Goal: Task Accomplishment & Management: Manage account settings

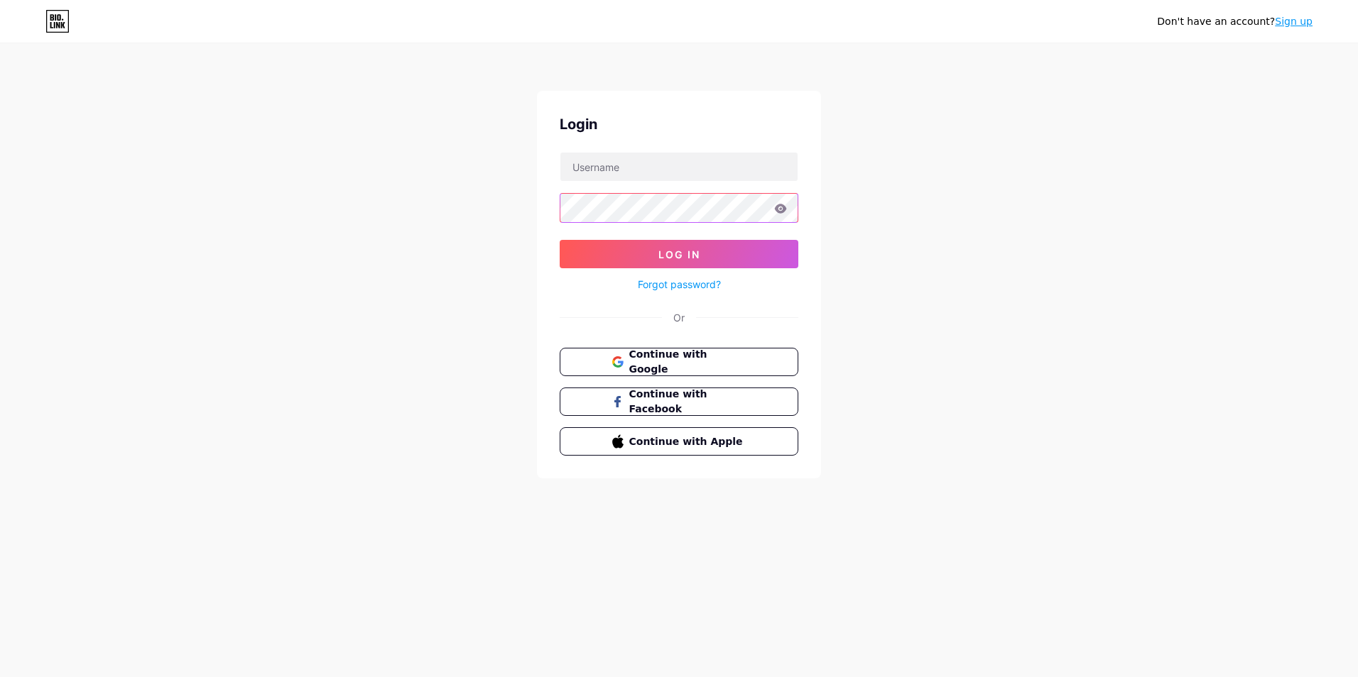
type input "[EMAIL_ADDRESS][DOMAIN_NAME]"
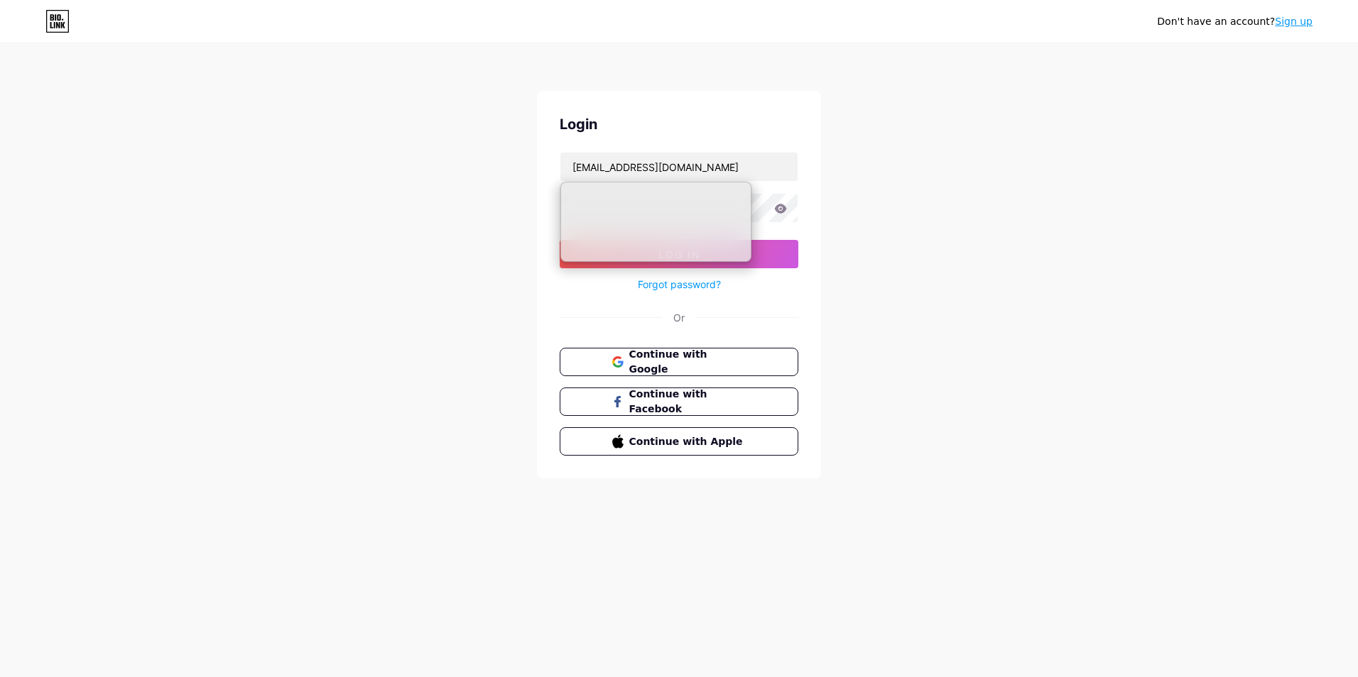
click at [770, 226] on form "[EMAIL_ADDRESS][DOMAIN_NAME] Log In Forgot password?" at bounding box center [679, 222] width 239 height 141
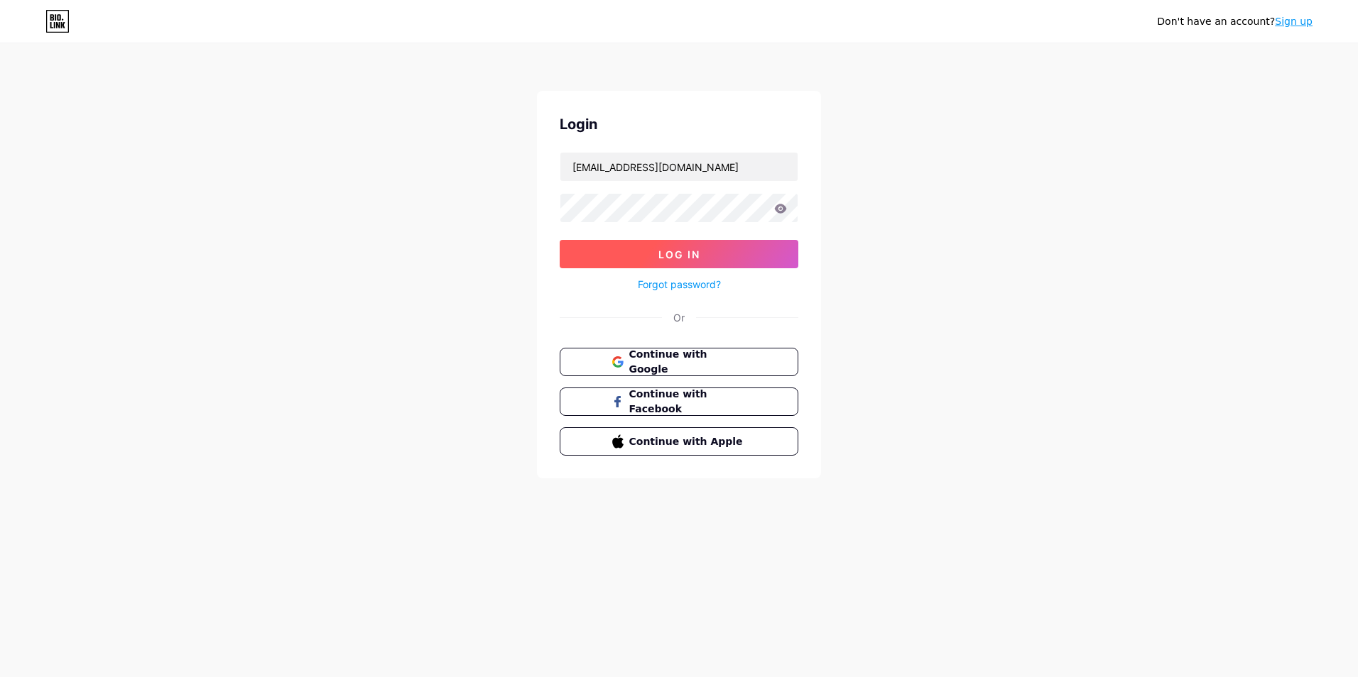
click at [754, 253] on button "Log In" at bounding box center [679, 254] width 239 height 28
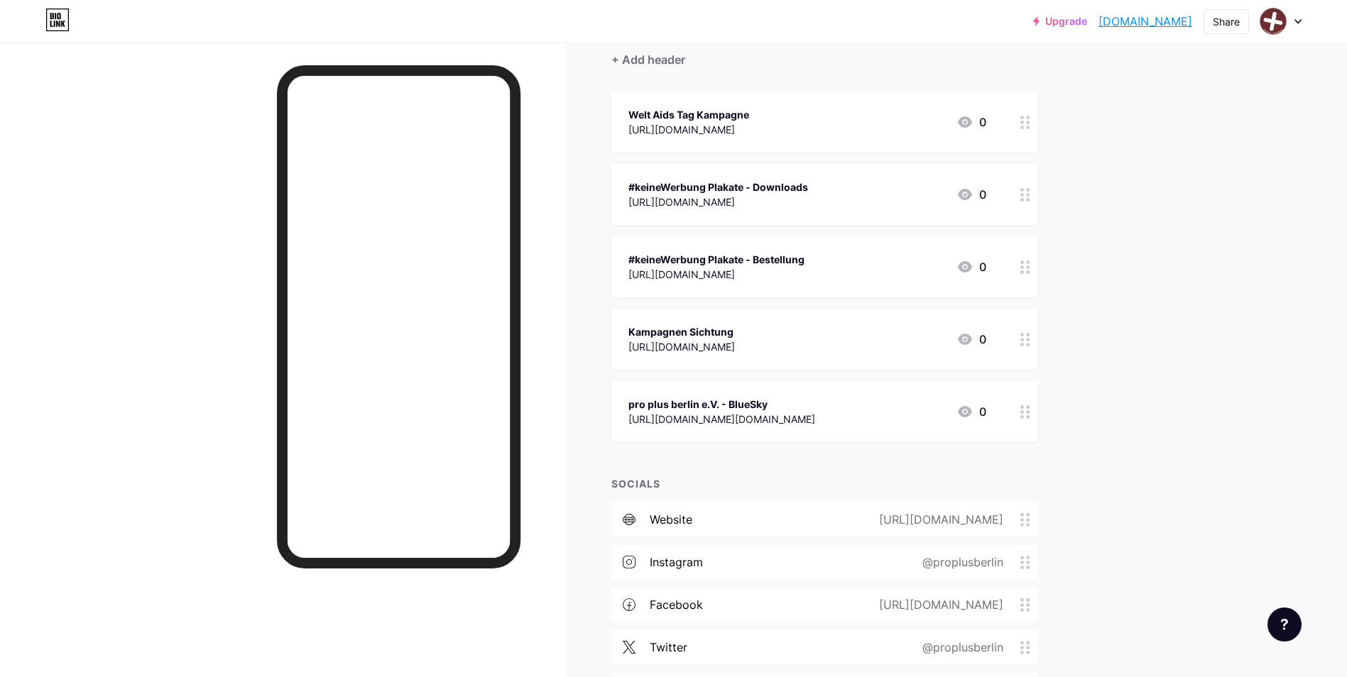
scroll to position [232, 0]
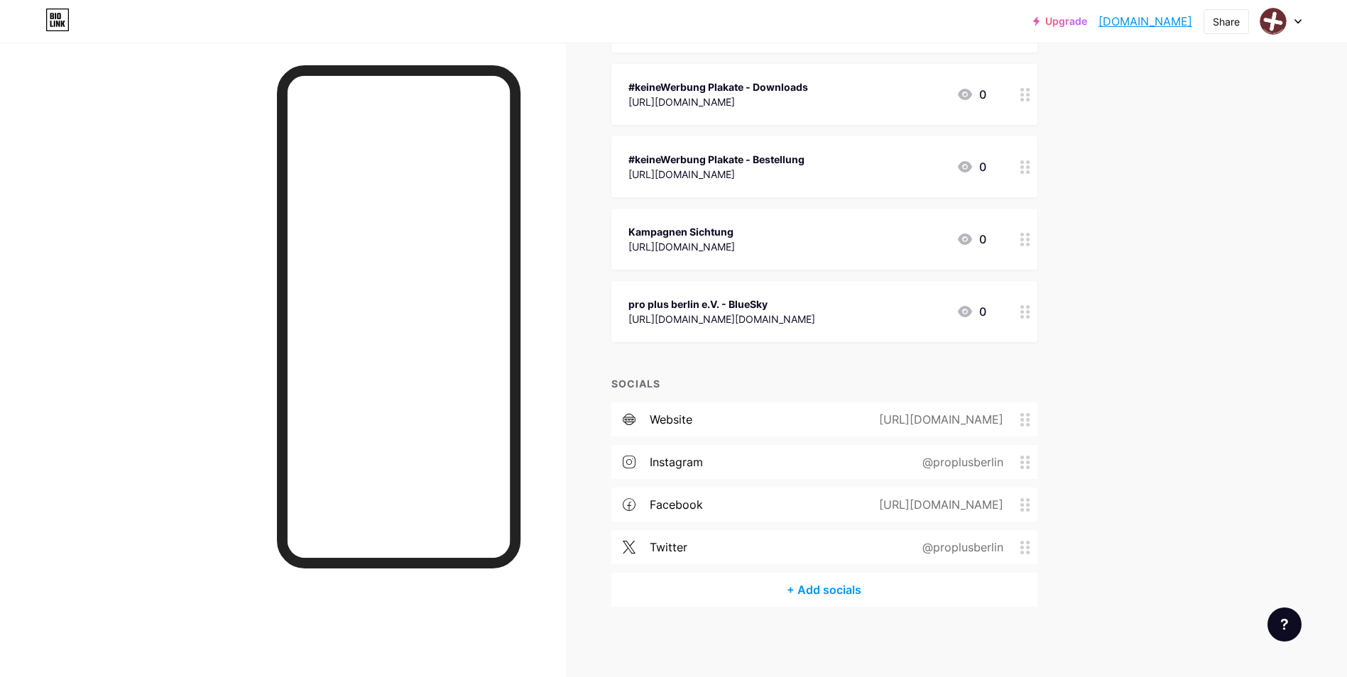
click at [1024, 238] on circle at bounding box center [1022, 240] width 4 height 4
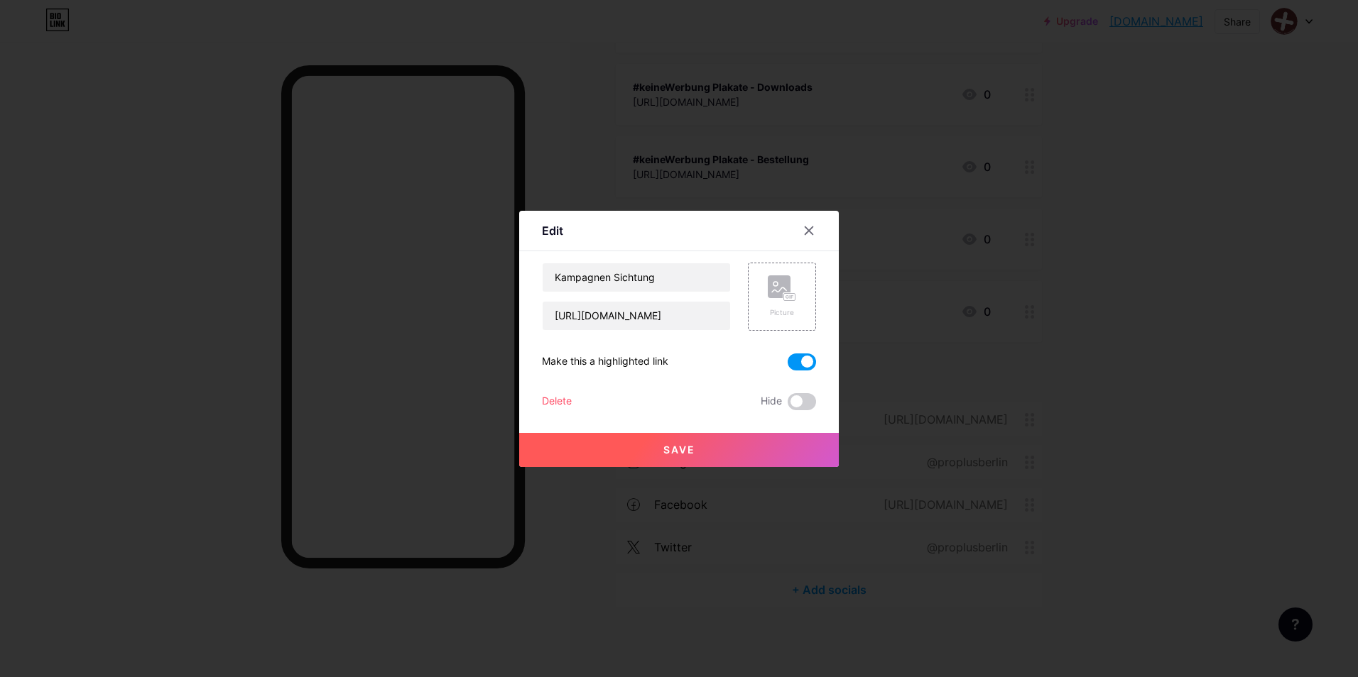
click at [546, 401] on div "Delete" at bounding box center [557, 401] width 30 height 17
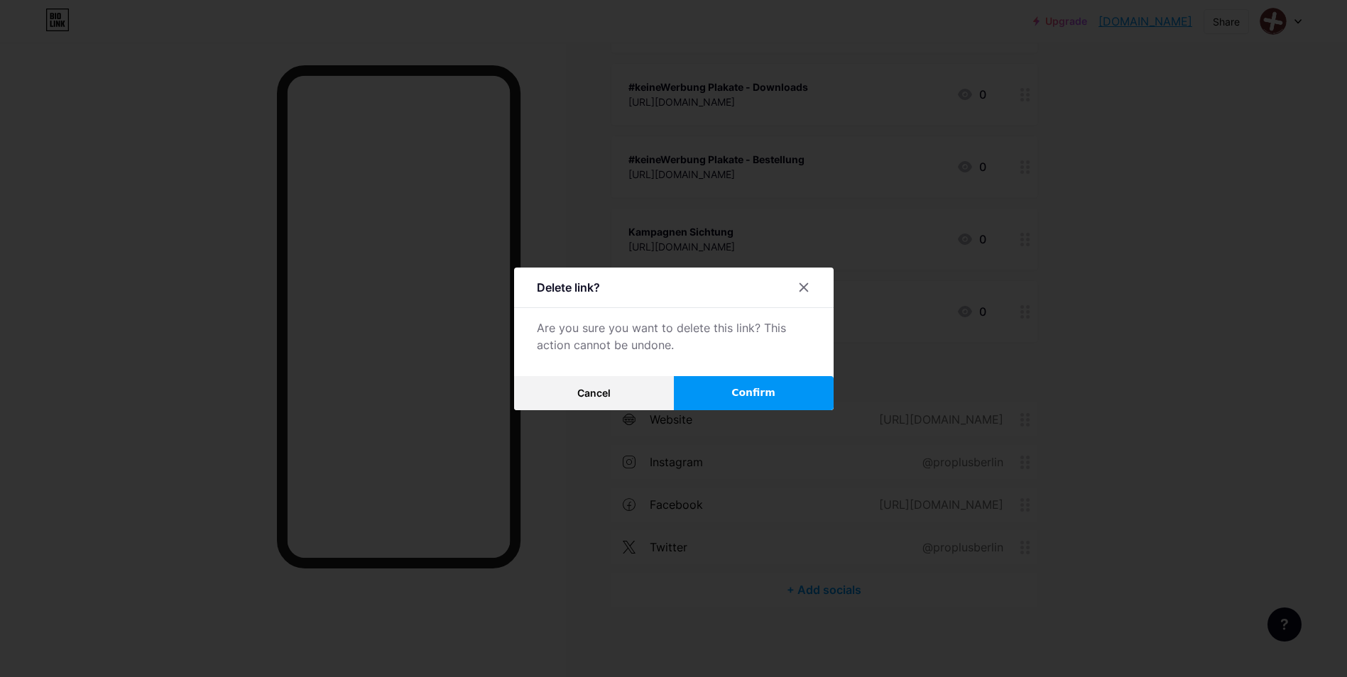
click at [769, 388] on span "Confirm" at bounding box center [753, 393] width 44 height 15
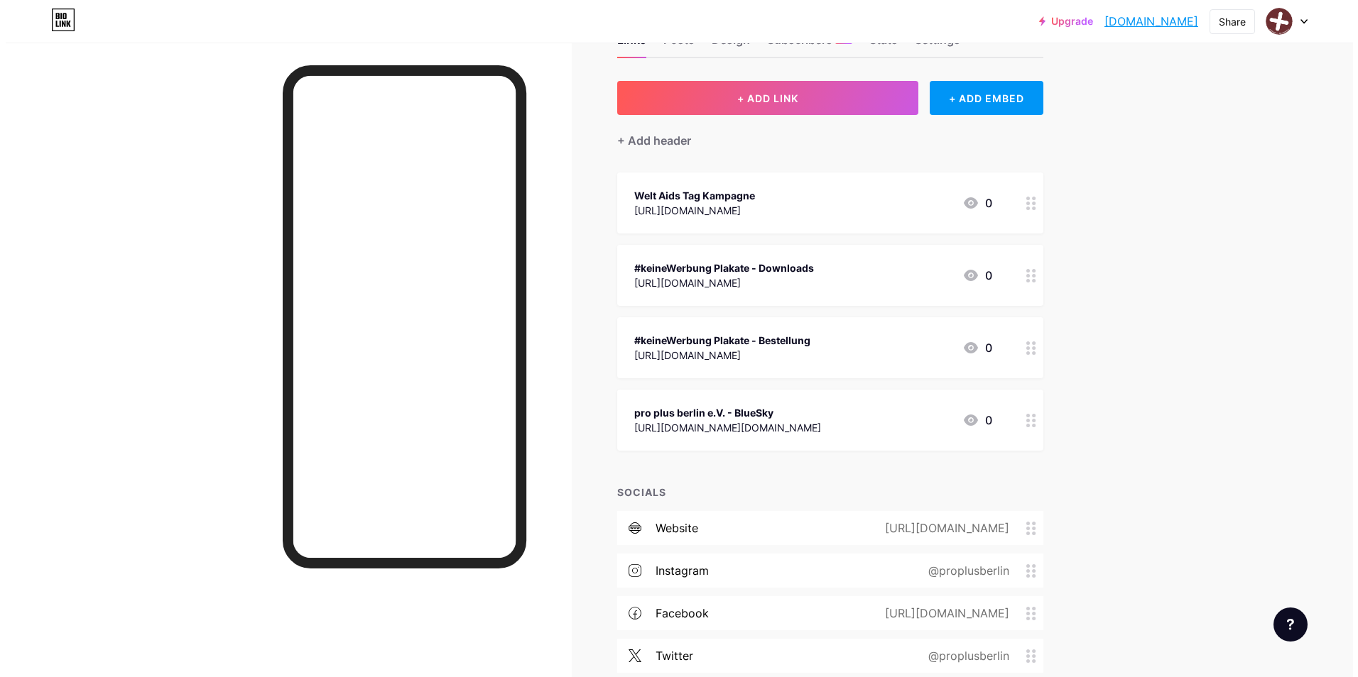
scroll to position [0, 0]
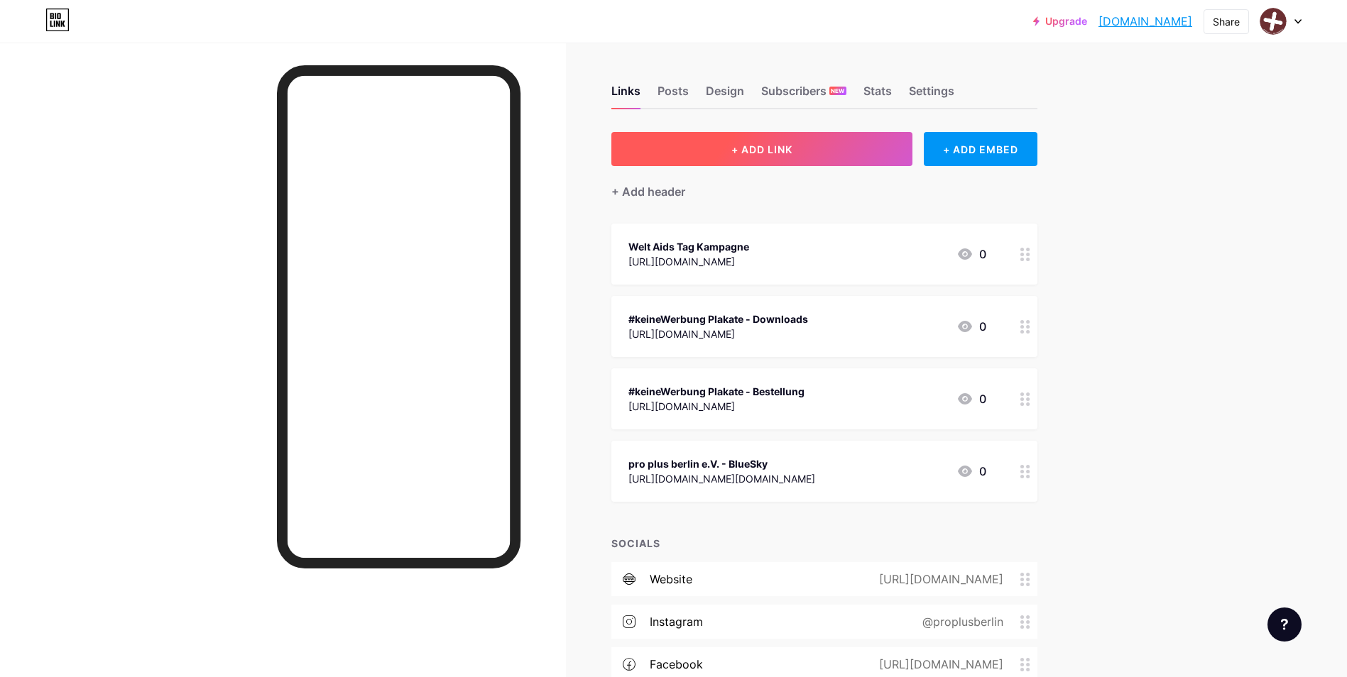
click at [844, 160] on button "+ ADD LINK" at bounding box center [762, 149] width 302 height 34
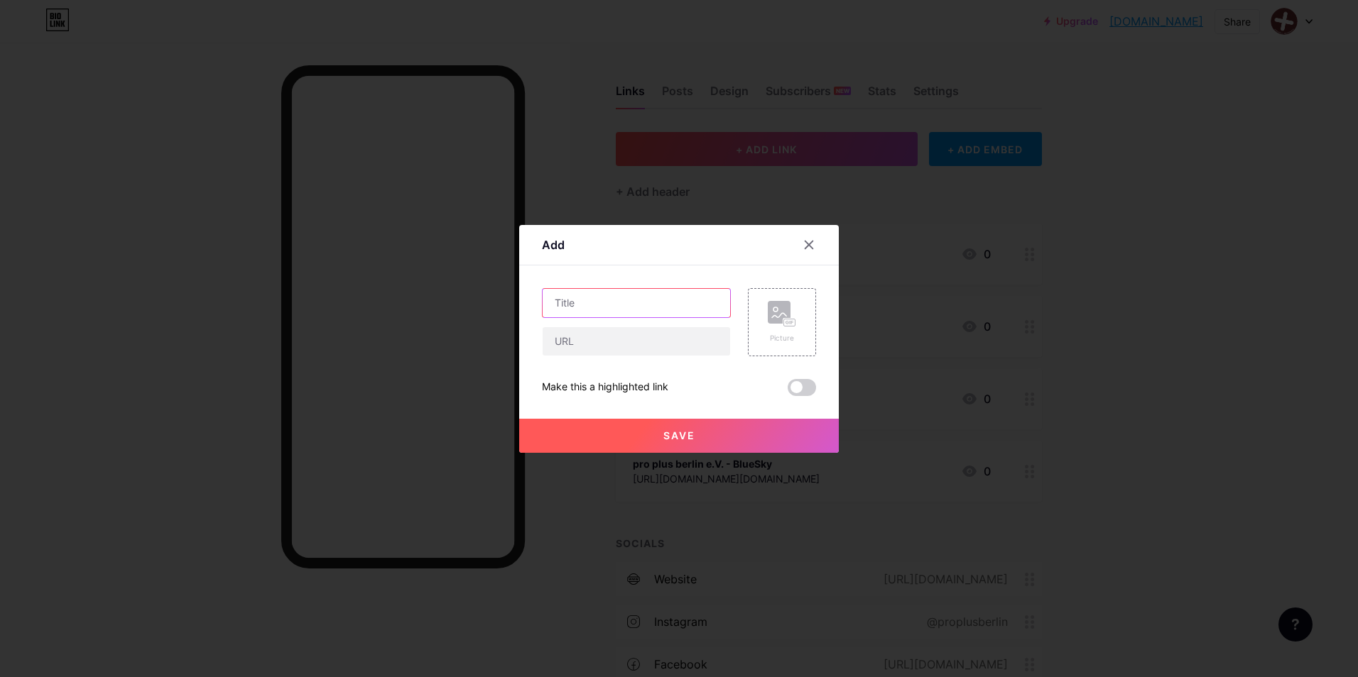
click at [606, 306] on input "text" at bounding box center [635, 303] width 187 height 28
type input "Floßfahrt 2025"
paste input "[URL][DOMAIN_NAME]"
type input "[URL][DOMAIN_NAME]"
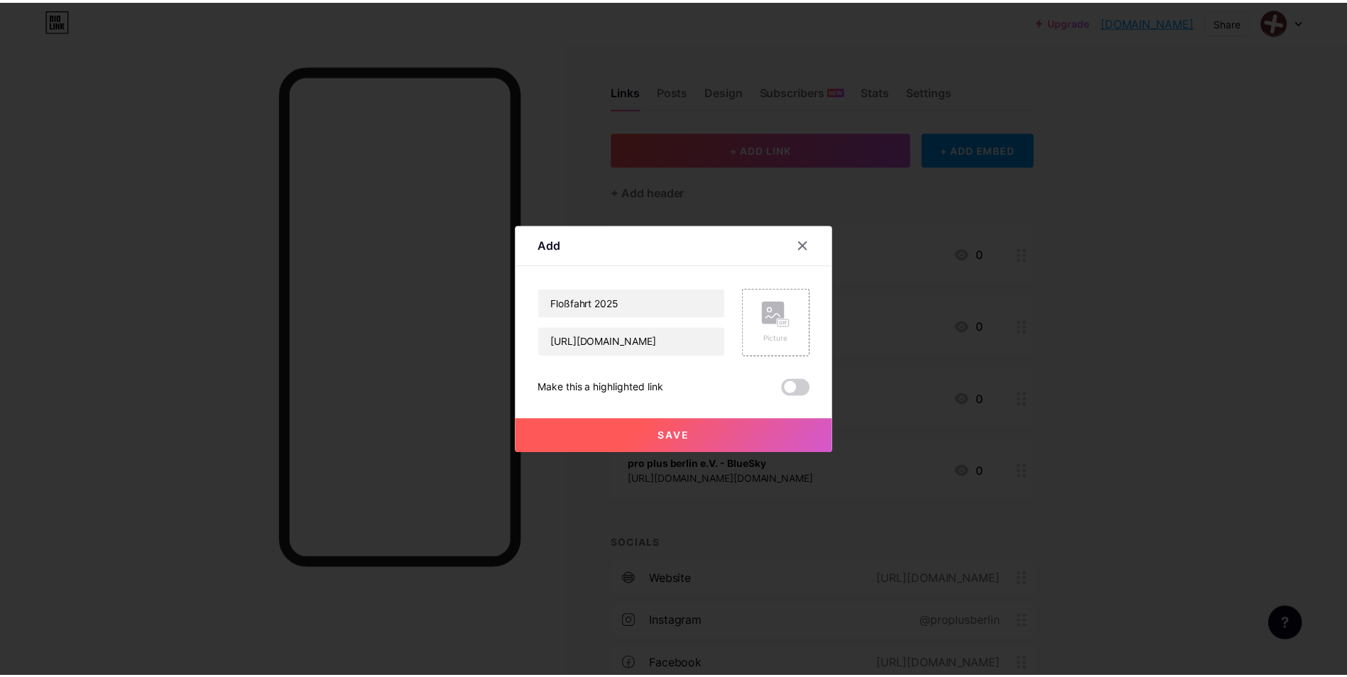
scroll to position [0, 0]
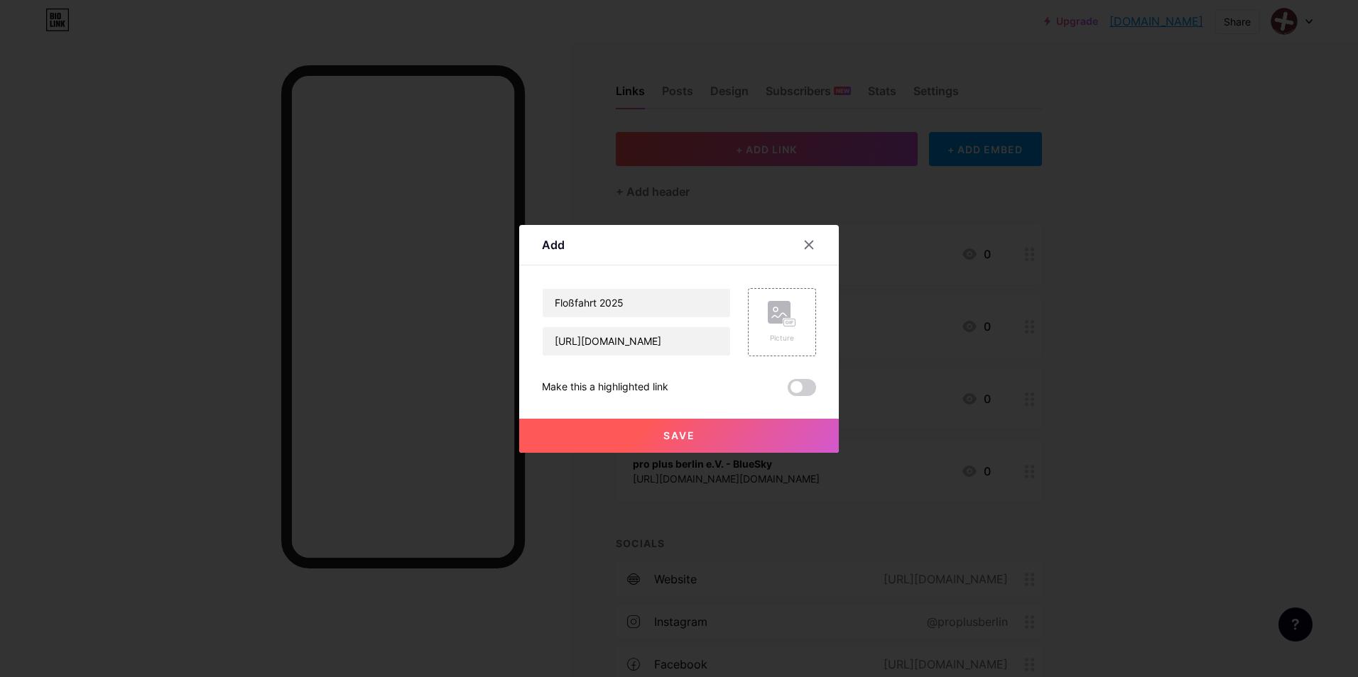
click at [804, 390] on span at bounding box center [801, 387] width 28 height 17
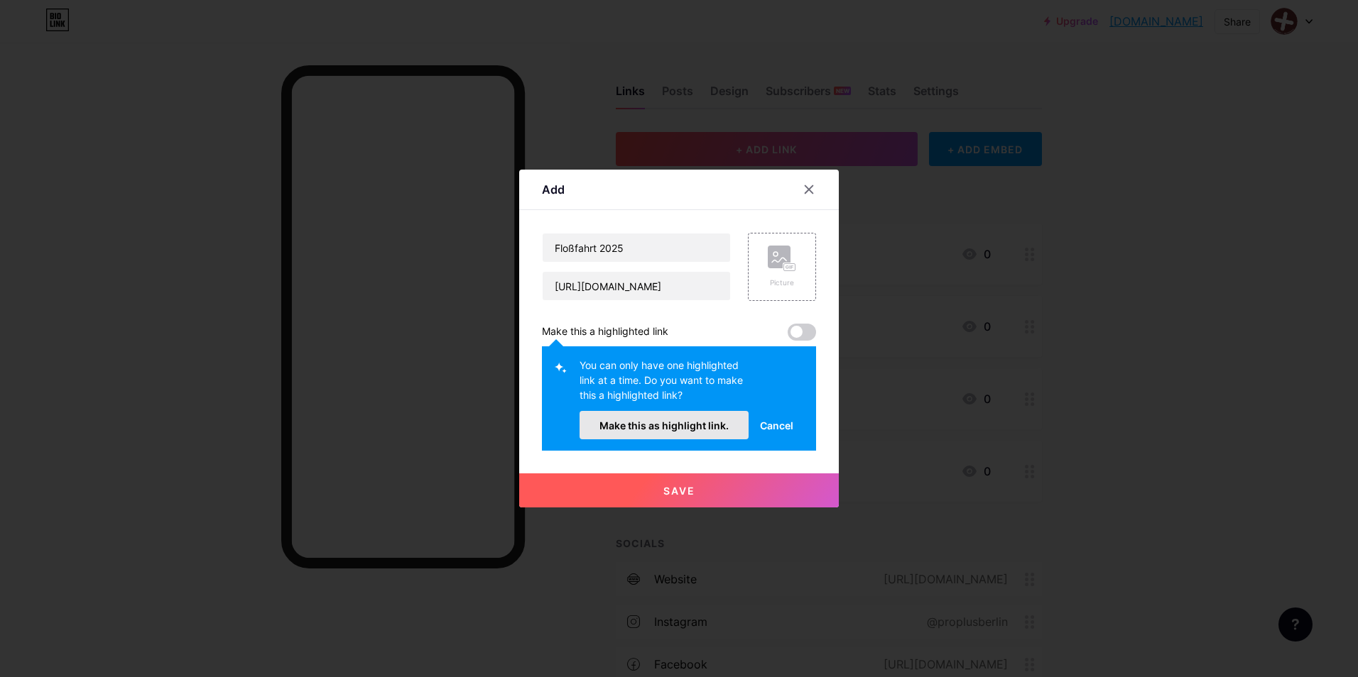
click at [674, 428] on span "Make this as highlight link." at bounding box center [663, 426] width 129 height 12
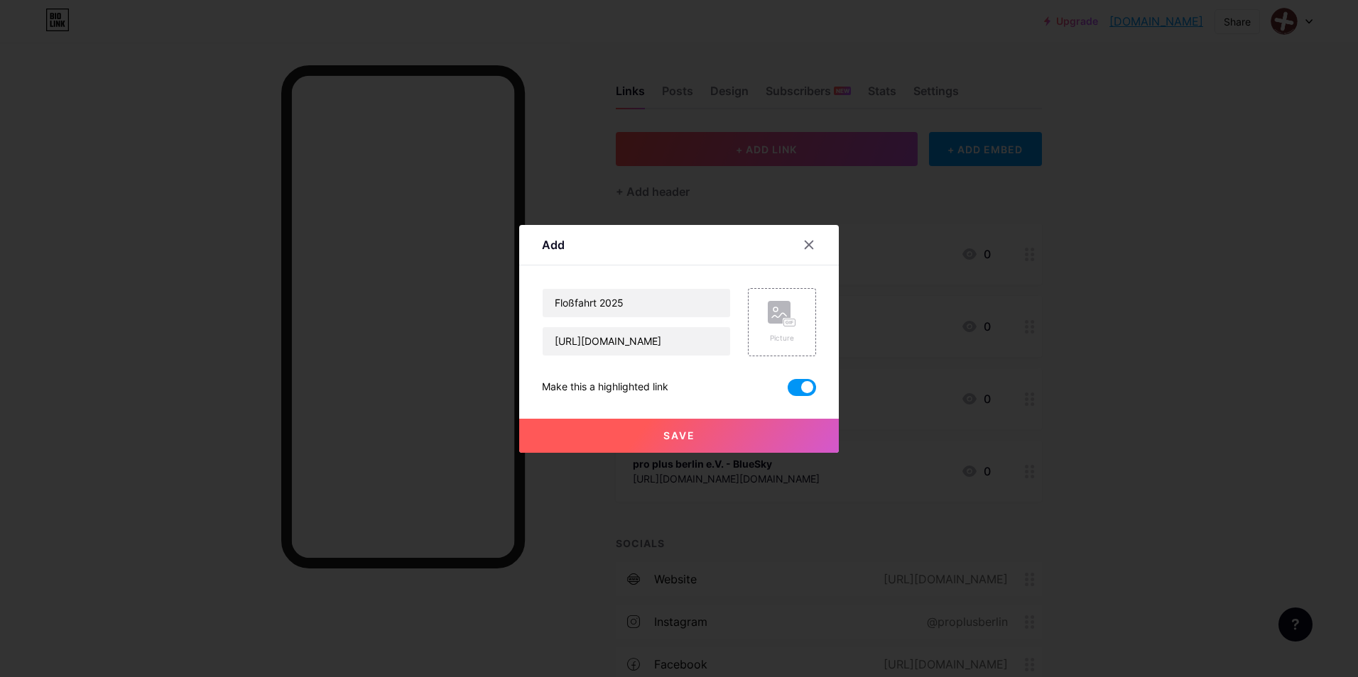
click at [674, 440] on span "Save" at bounding box center [679, 436] width 32 height 12
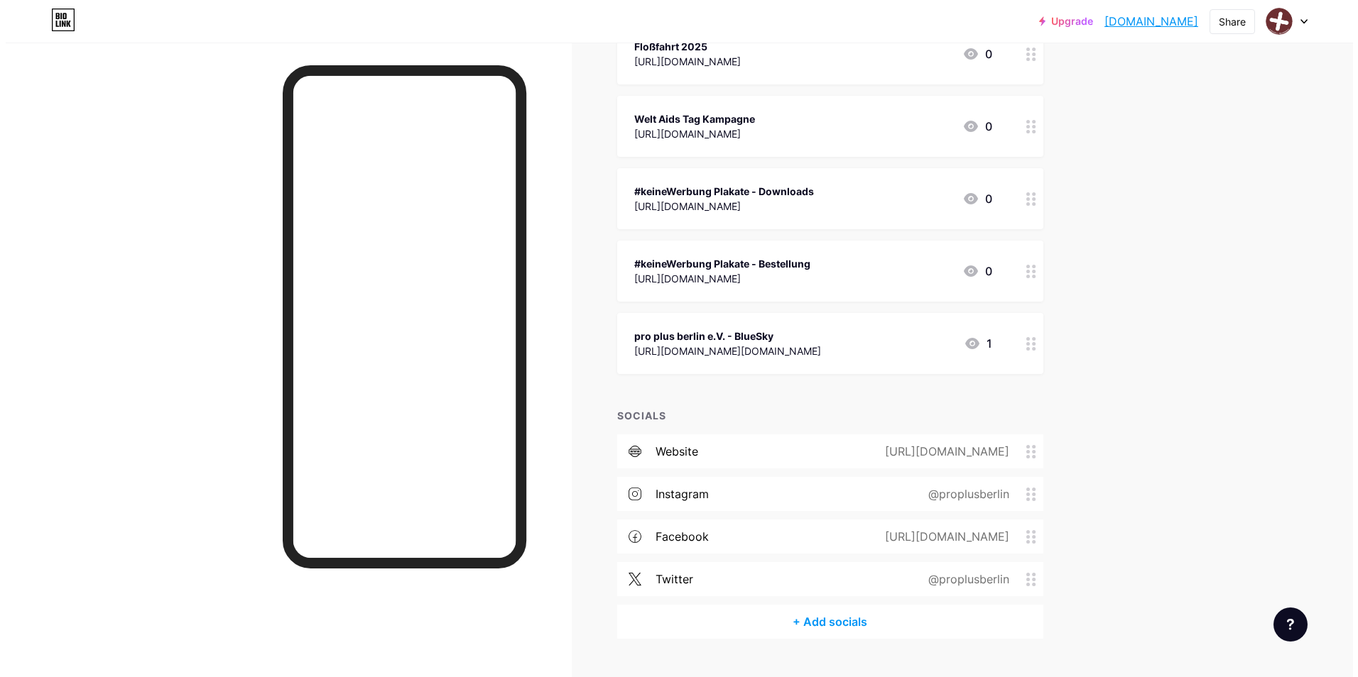
scroll to position [232, 0]
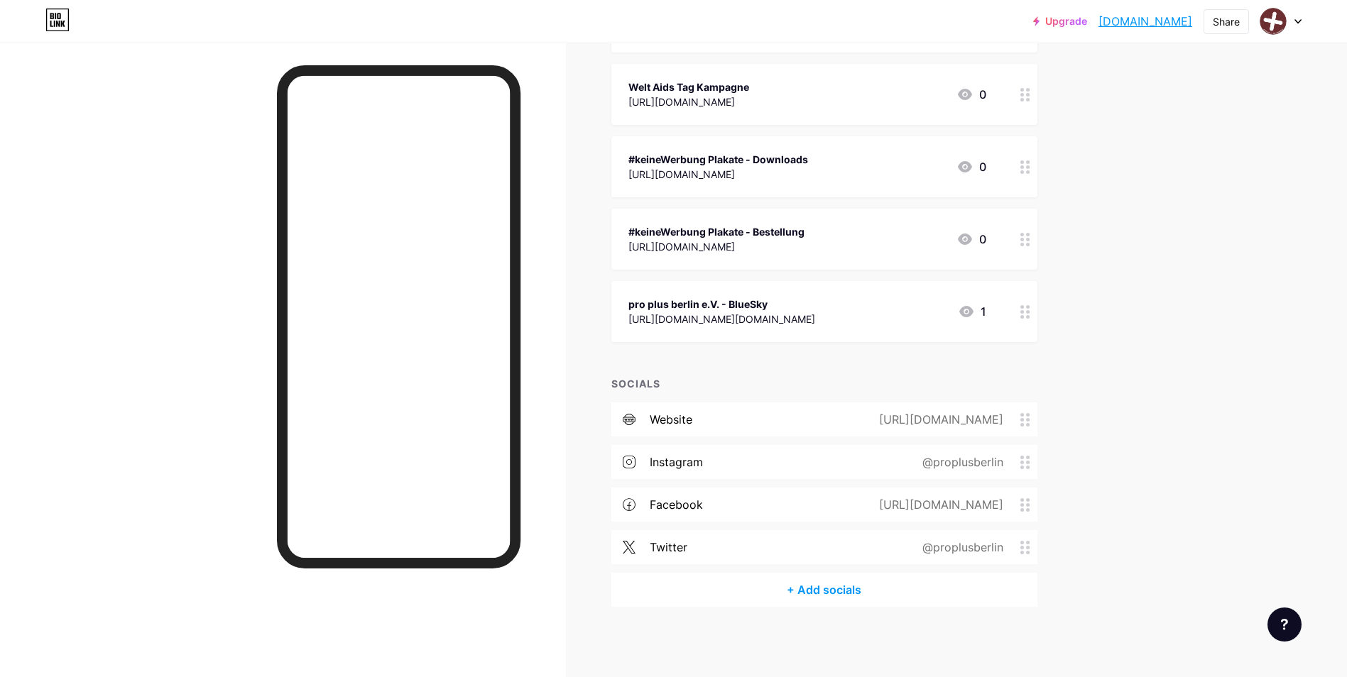
click at [818, 584] on div "+ Add socials" at bounding box center [824, 590] width 426 height 34
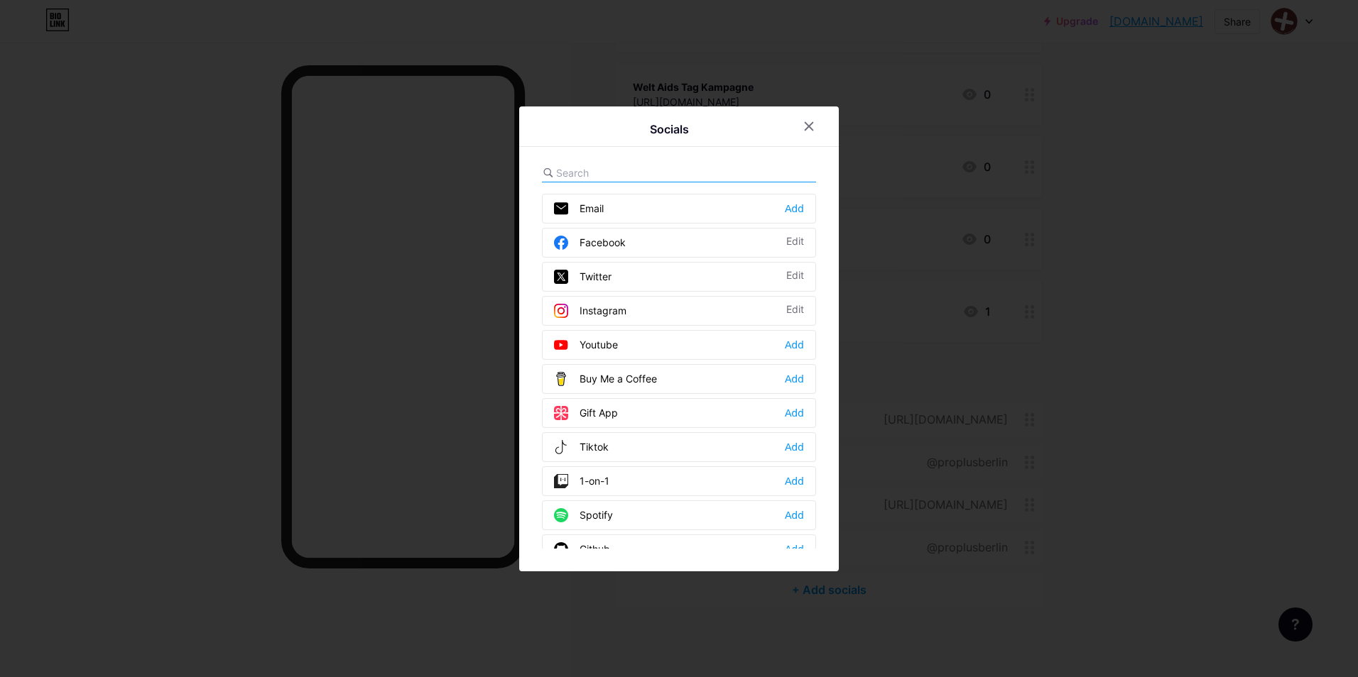
click at [826, 534] on div "Socials Email Add Facebook Edit Twitter Edit Instagram Edit Youtube Add Buy Me …" at bounding box center [679, 339] width 320 height 465
click at [616, 175] on input "text" at bounding box center [634, 172] width 157 height 15
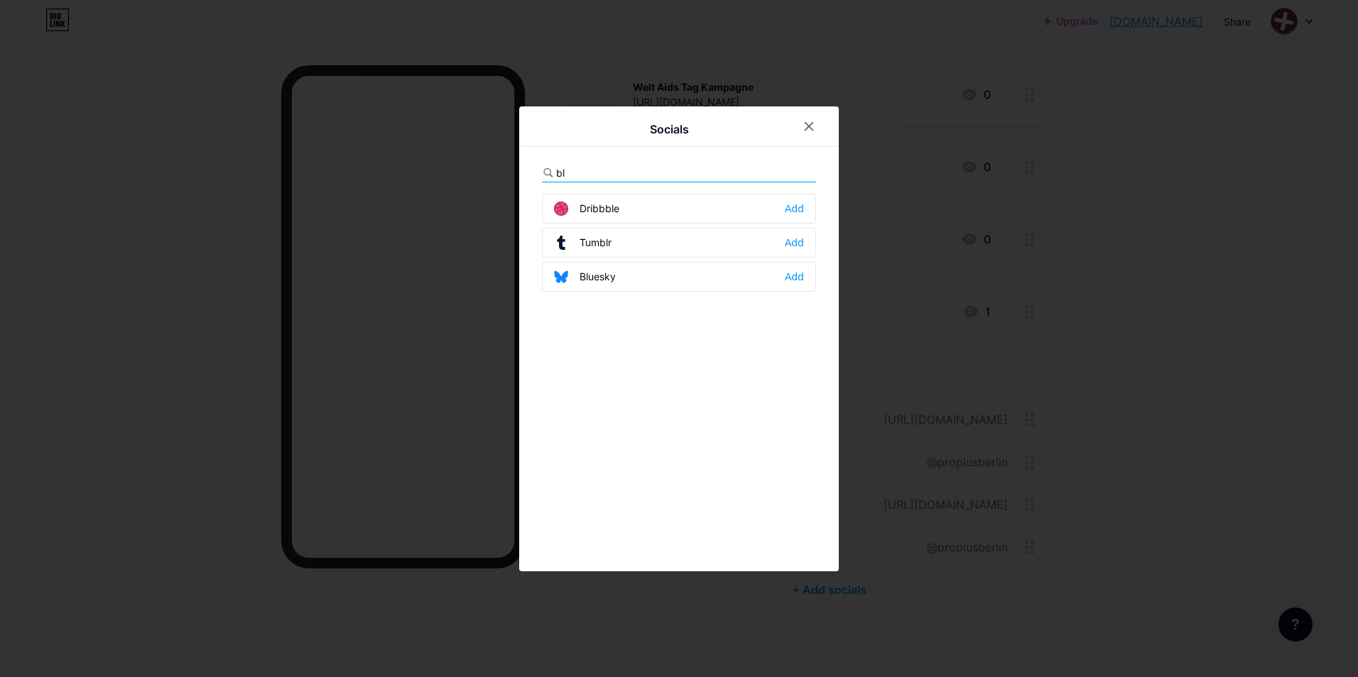
type input "bl"
click at [800, 269] on div "Bluesky Add" at bounding box center [679, 277] width 274 height 30
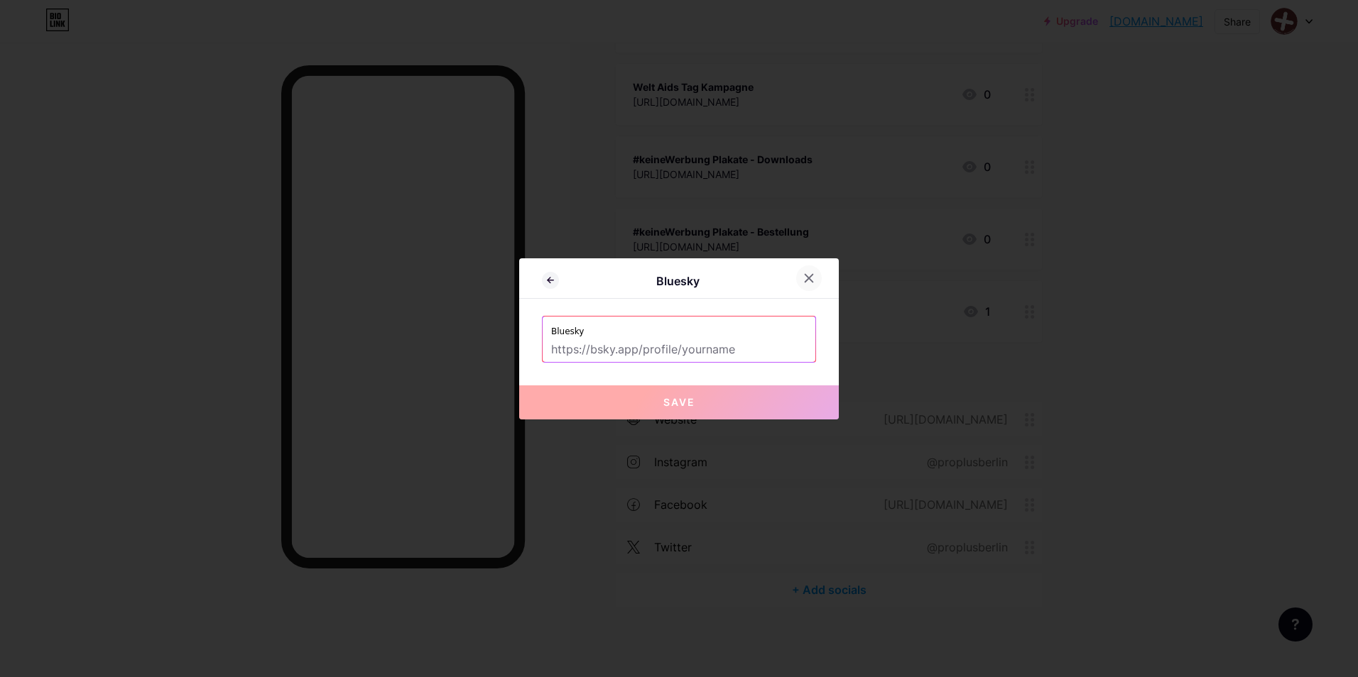
click at [797, 282] on div at bounding box center [809, 279] width 26 height 26
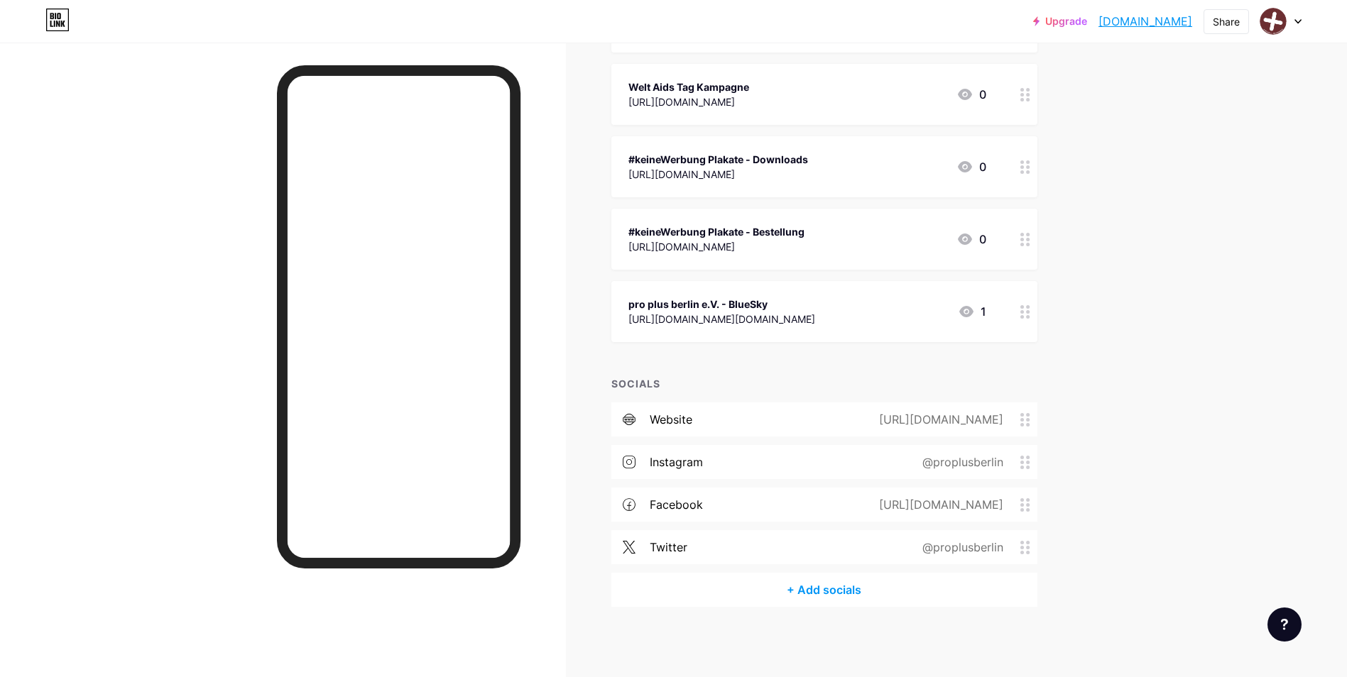
click at [780, 323] on div "[URL][DOMAIN_NAME][DOMAIN_NAME]" at bounding box center [721, 319] width 187 height 15
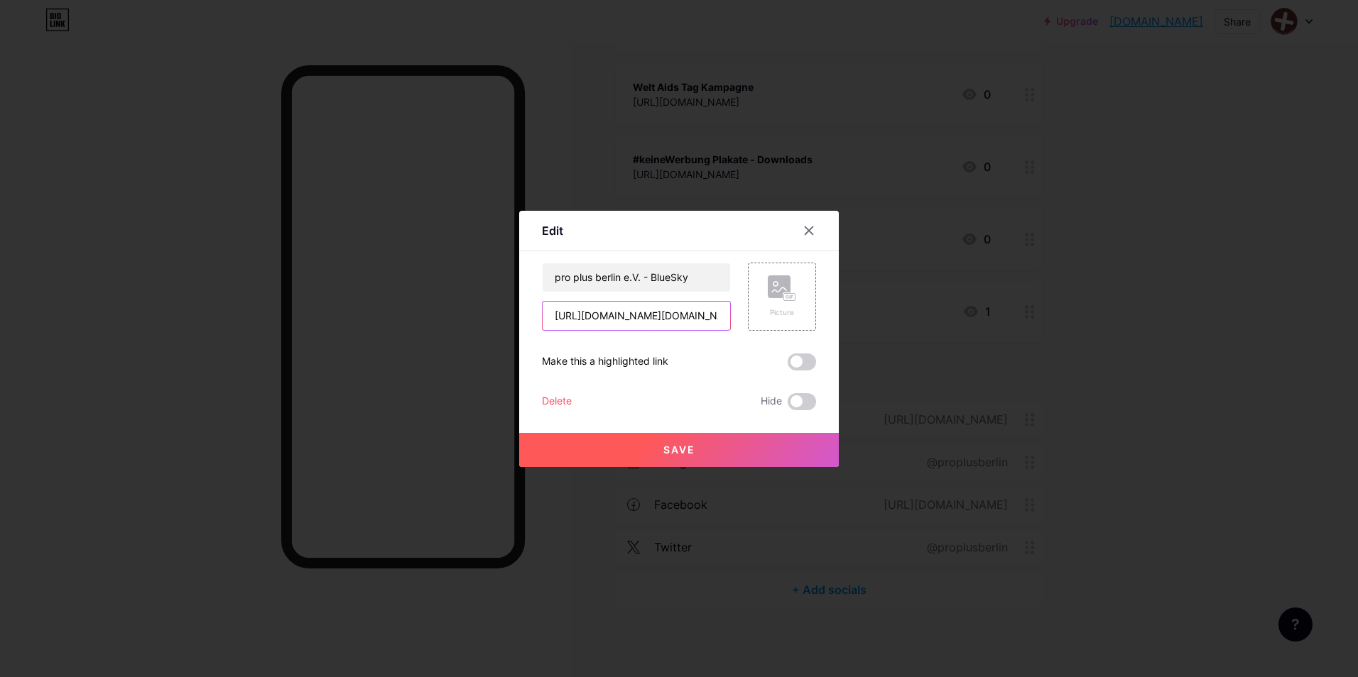
click at [661, 322] on input "[URL][DOMAIN_NAME][DOMAIN_NAME]" at bounding box center [635, 316] width 187 height 28
click at [810, 232] on div at bounding box center [809, 231] width 26 height 26
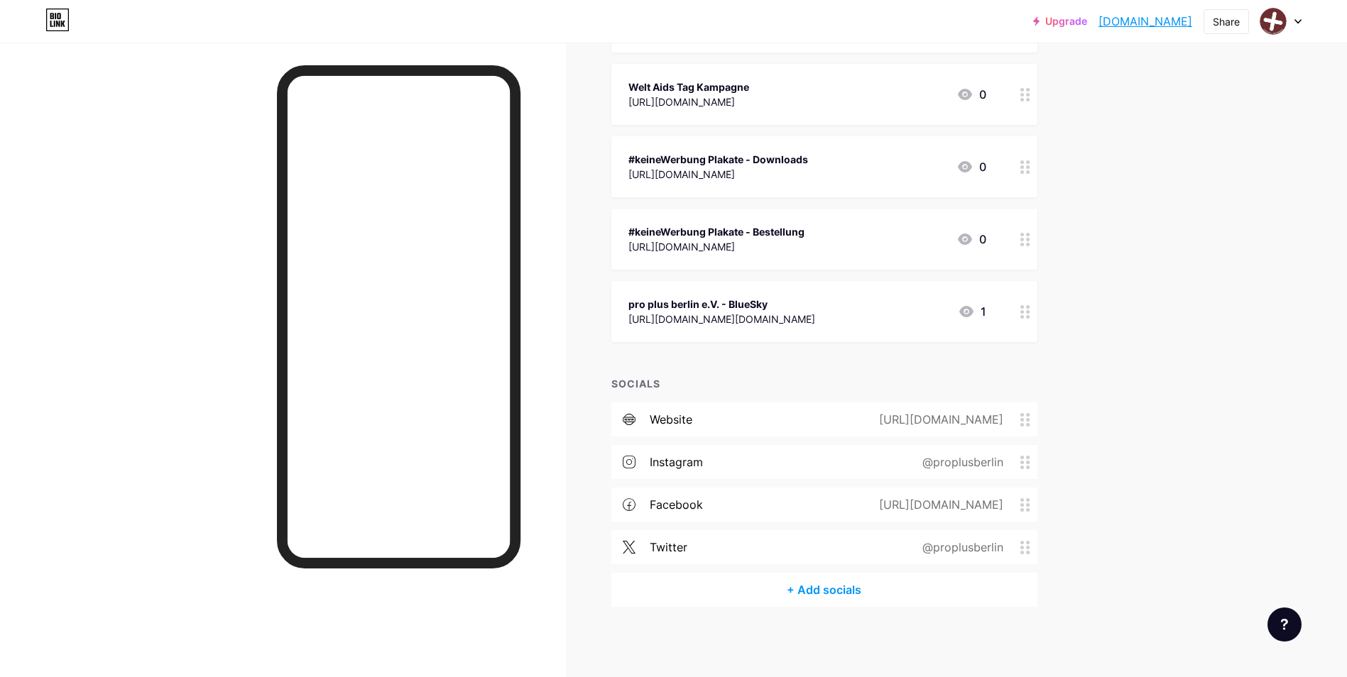
click at [832, 584] on div "+ Add socials" at bounding box center [824, 590] width 426 height 34
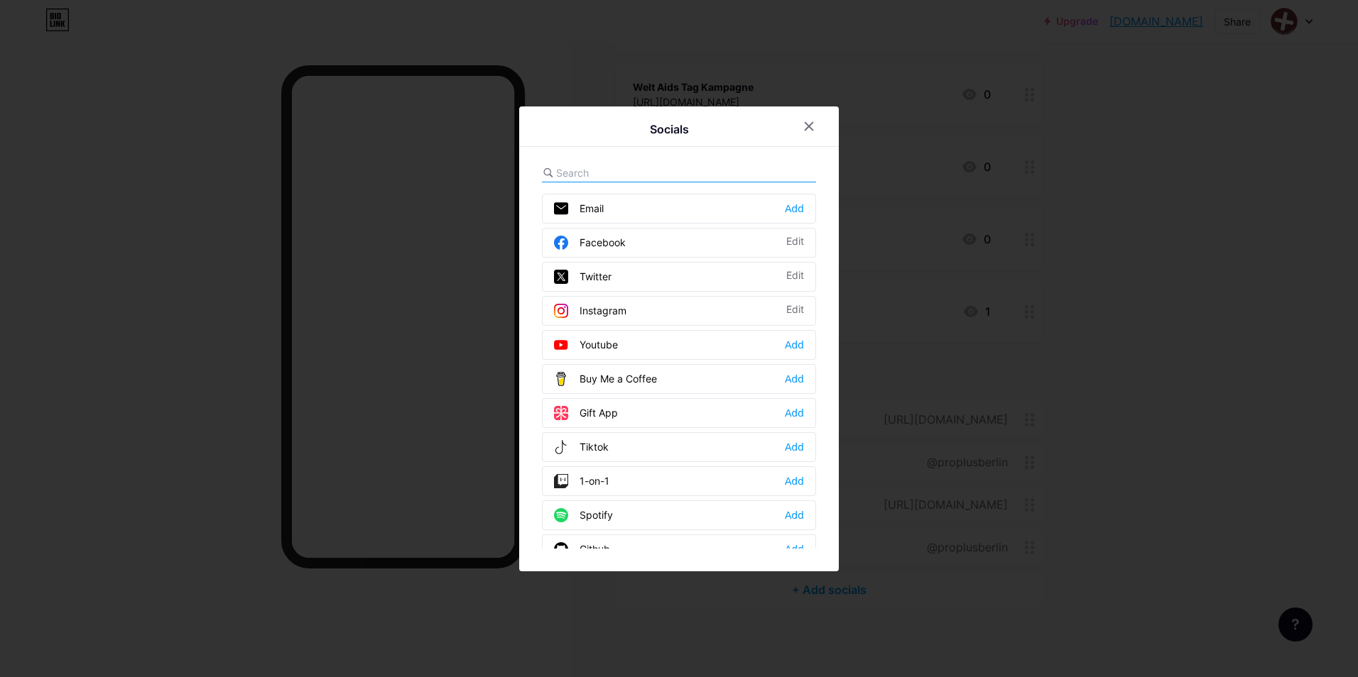
click at [675, 172] on input "text" at bounding box center [634, 172] width 157 height 15
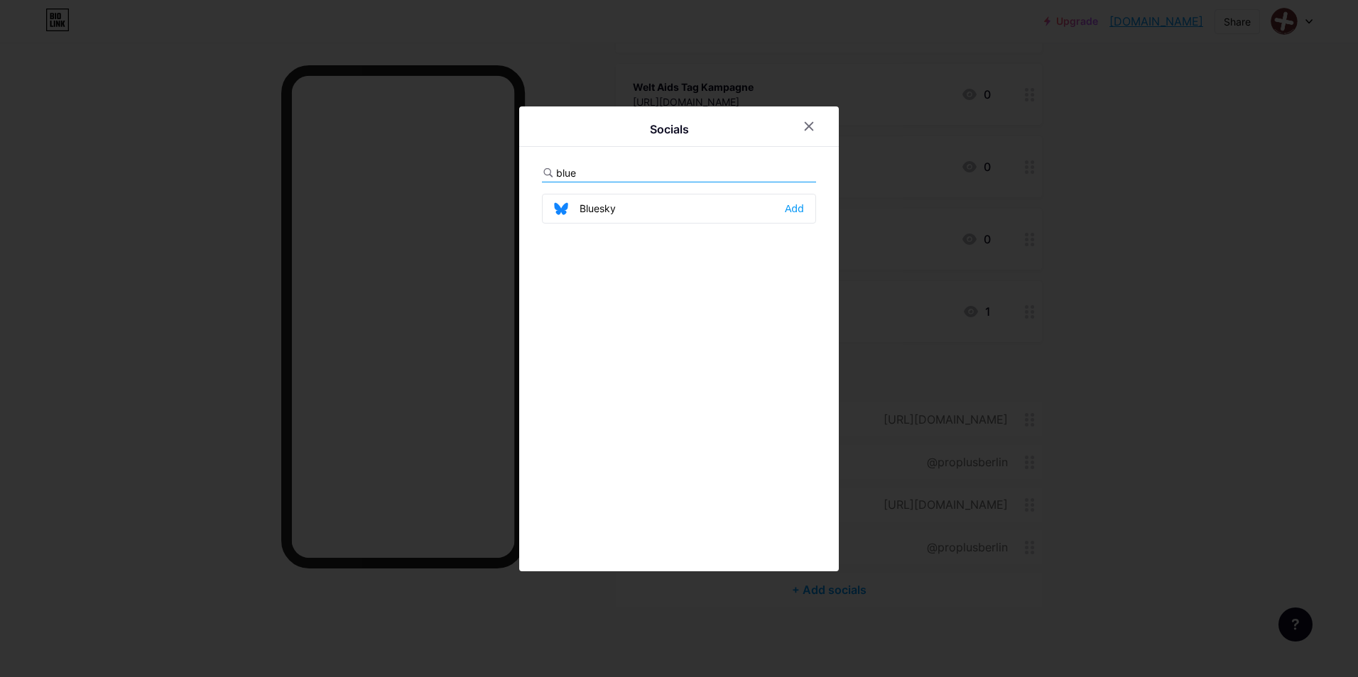
type input "blue"
click at [647, 209] on div "Bluesky Add" at bounding box center [679, 209] width 274 height 30
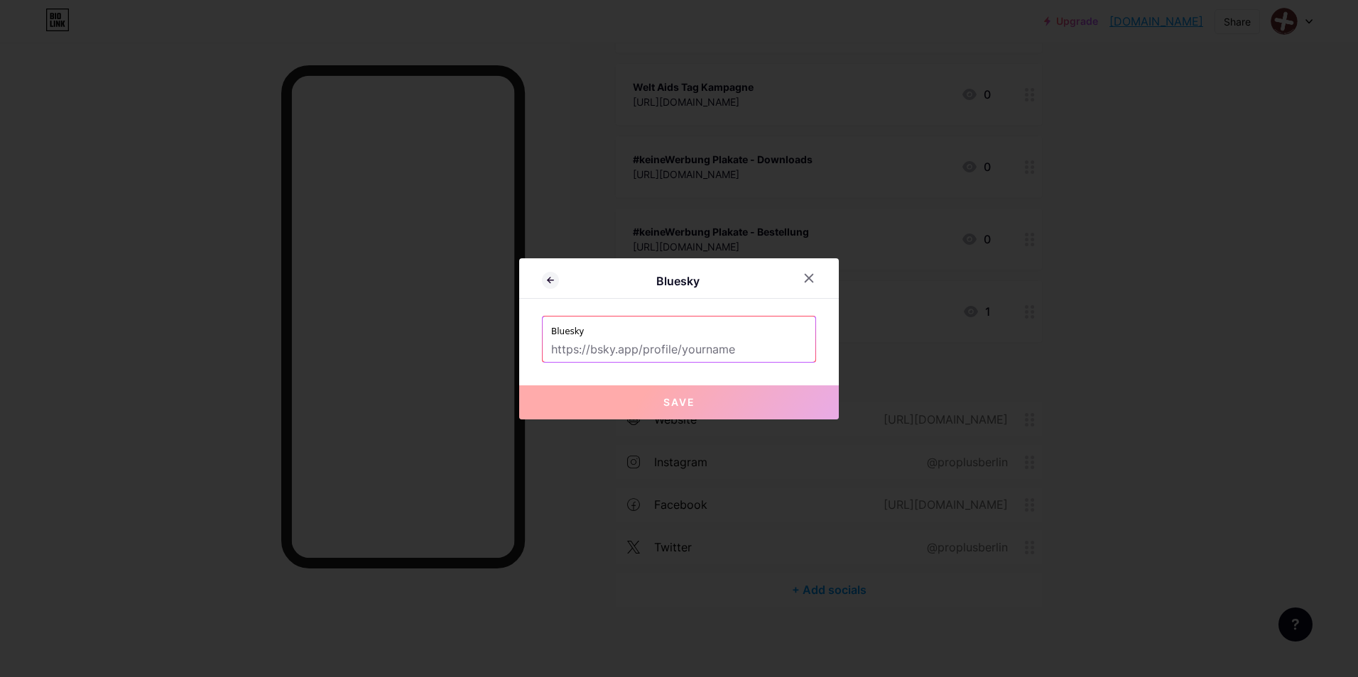
click at [652, 351] on input "text" at bounding box center [679, 350] width 256 height 24
paste input "[URL][DOMAIN_NAME][DOMAIN_NAME]"
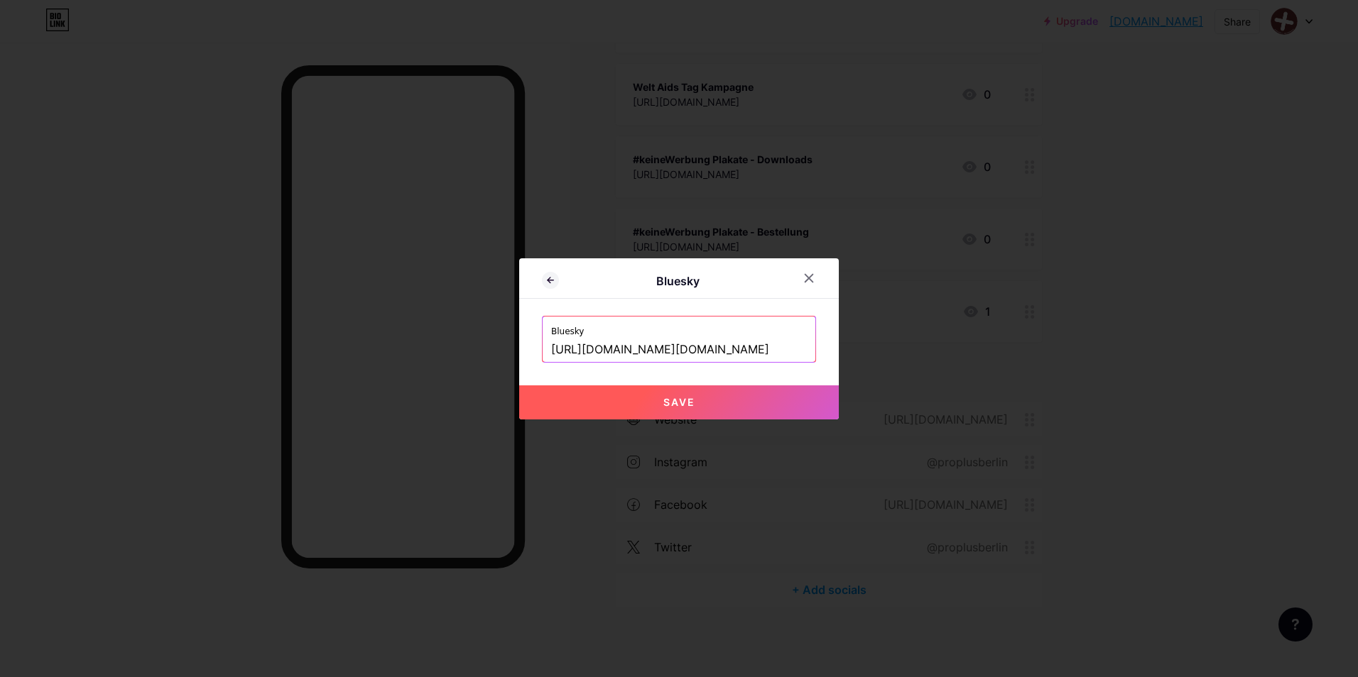
scroll to position [0, 6]
type input "[URL][DOMAIN_NAME][DOMAIN_NAME]"
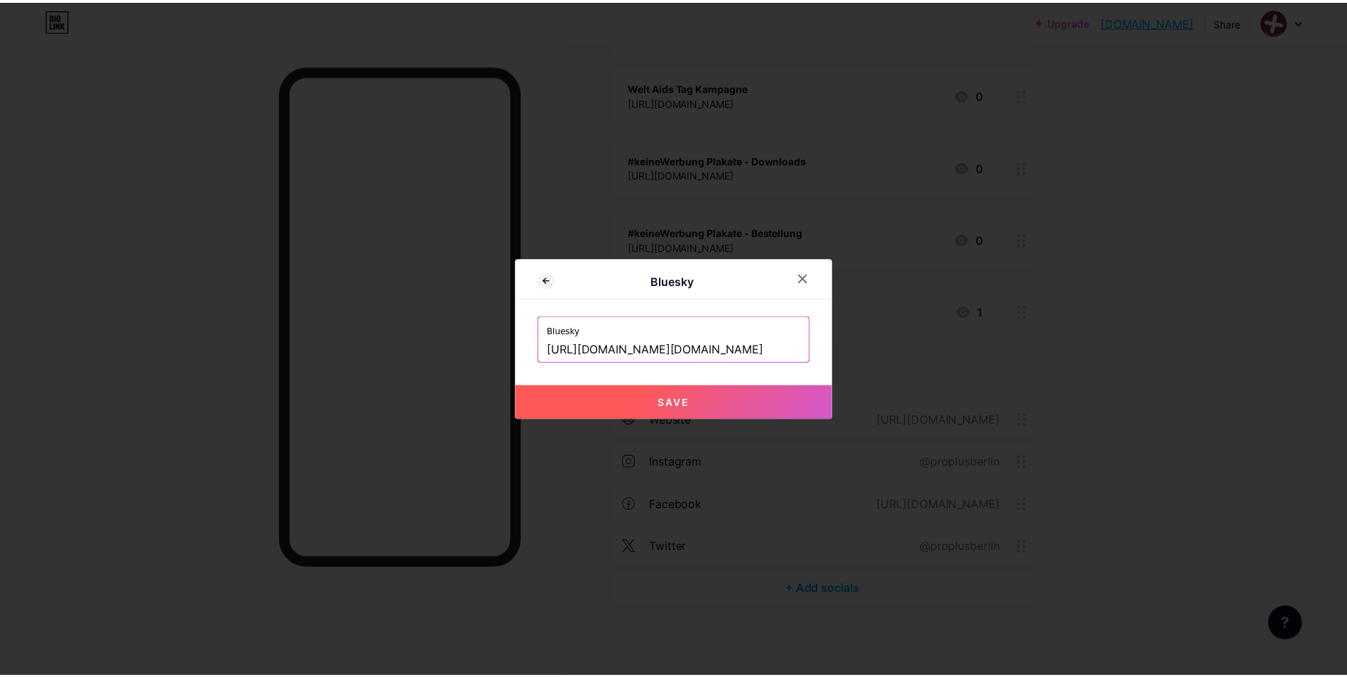
scroll to position [0, 0]
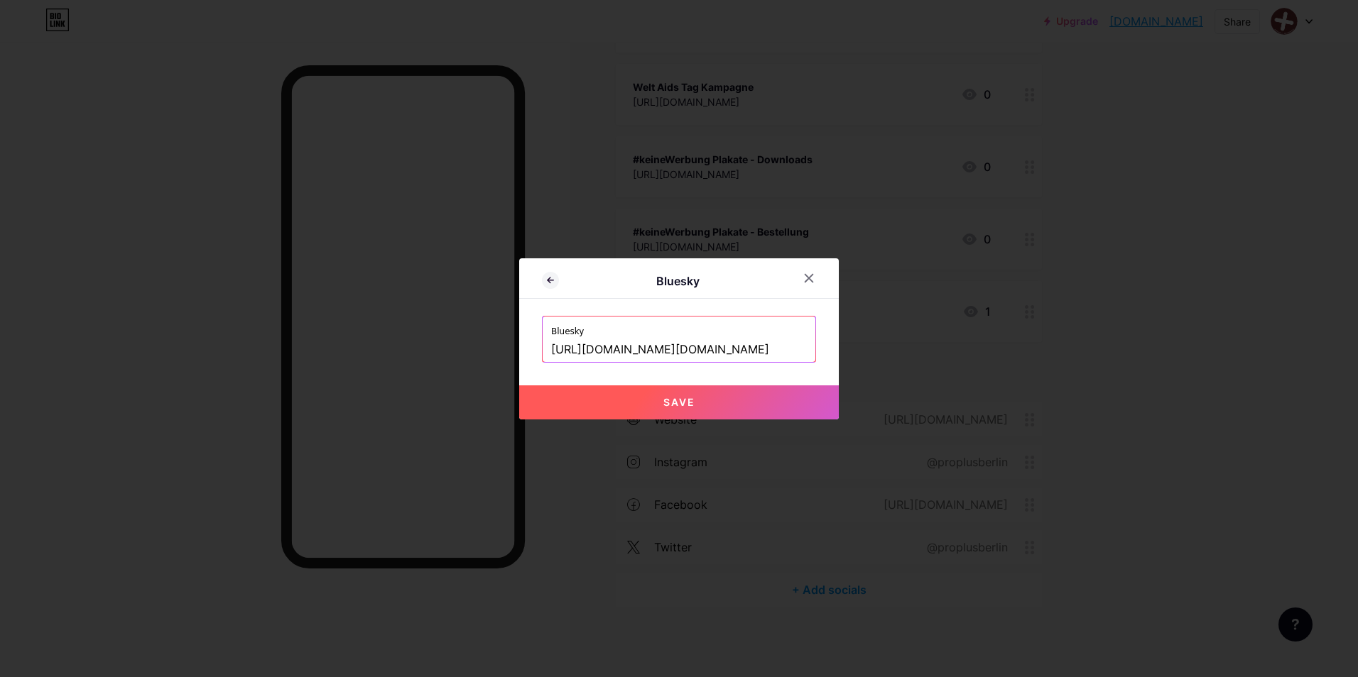
click at [671, 410] on button "Save" at bounding box center [679, 403] width 320 height 34
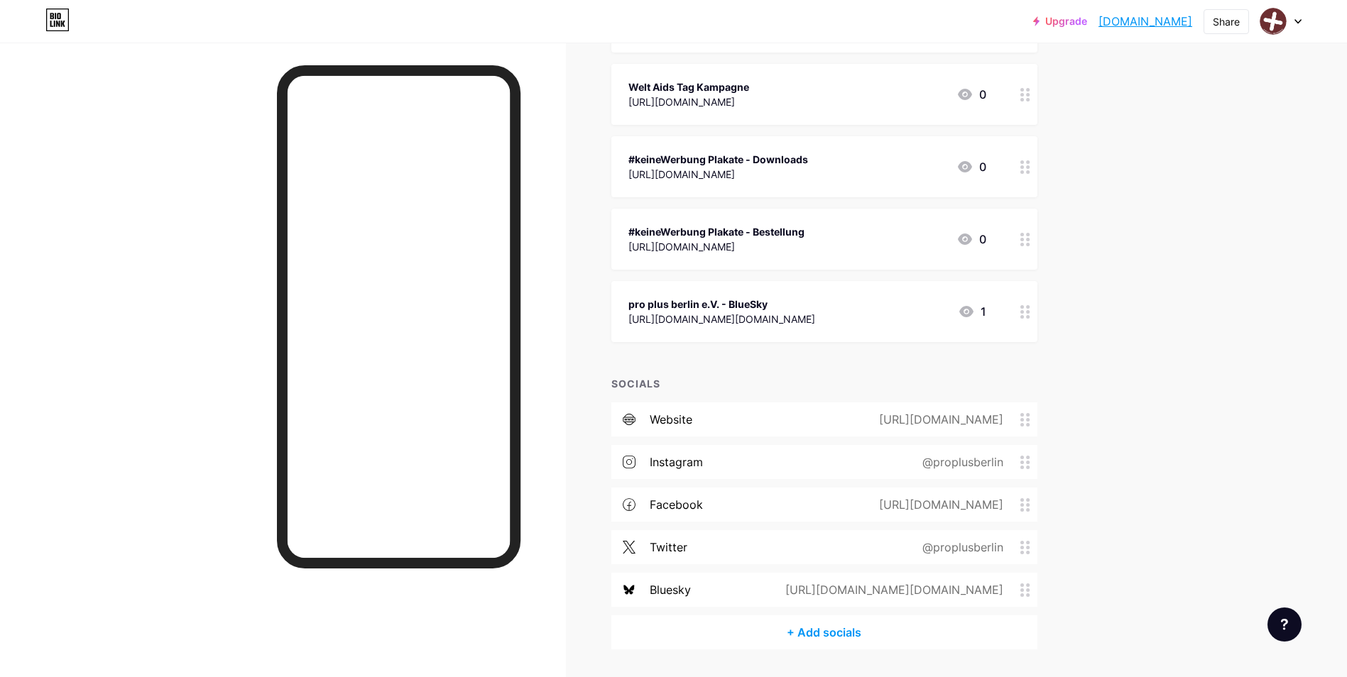
click at [1024, 307] on div at bounding box center [1025, 311] width 24 height 61
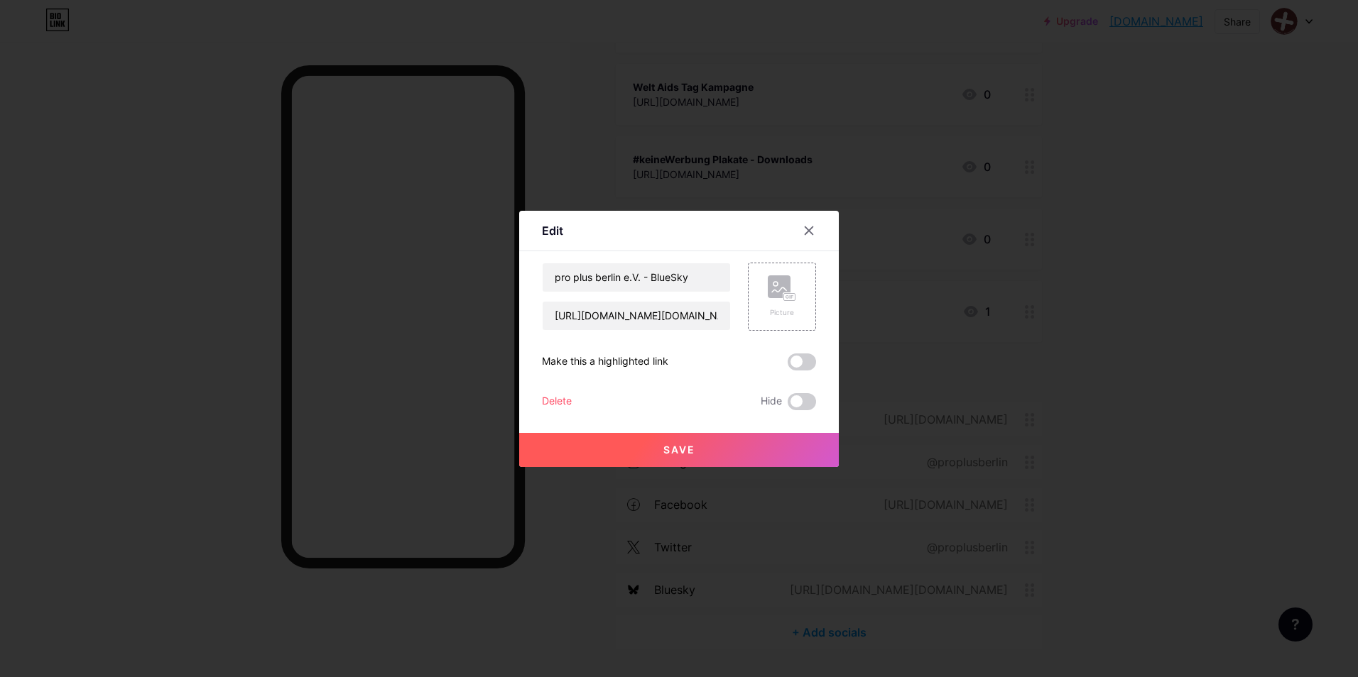
click at [547, 398] on div "Delete" at bounding box center [557, 401] width 30 height 17
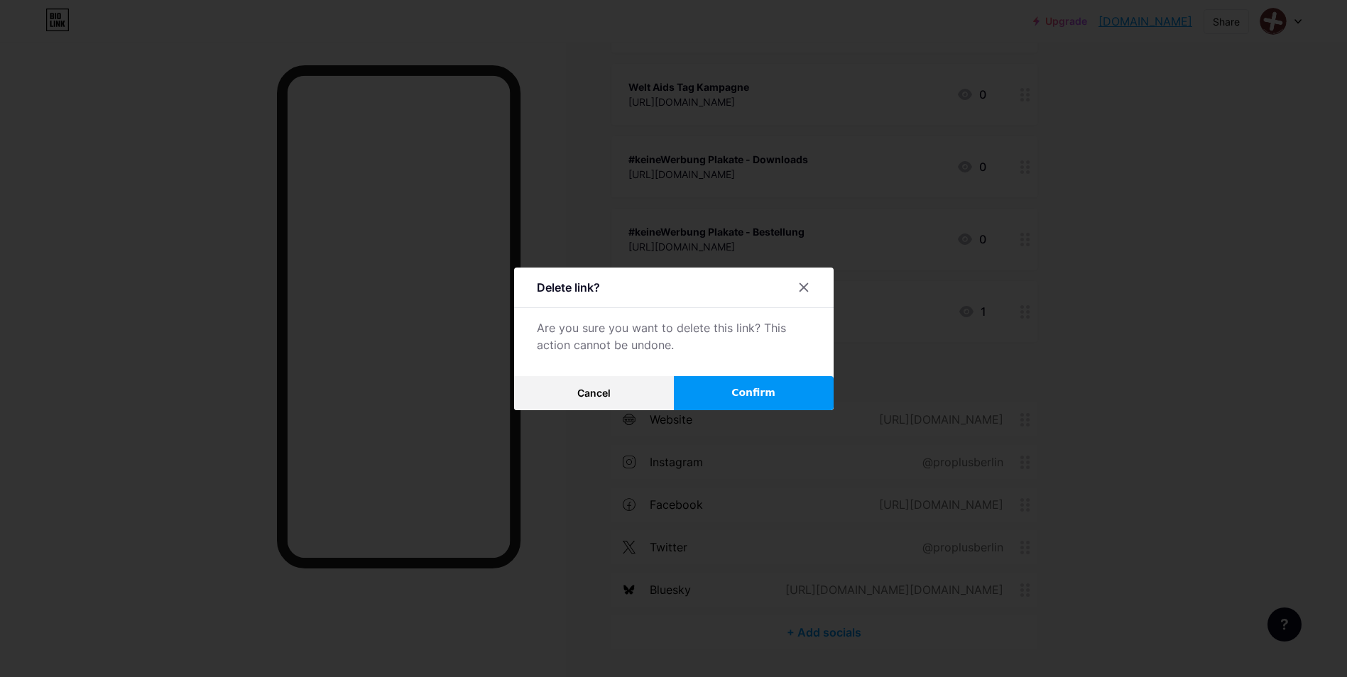
click at [683, 388] on button "Confirm" at bounding box center [754, 393] width 160 height 34
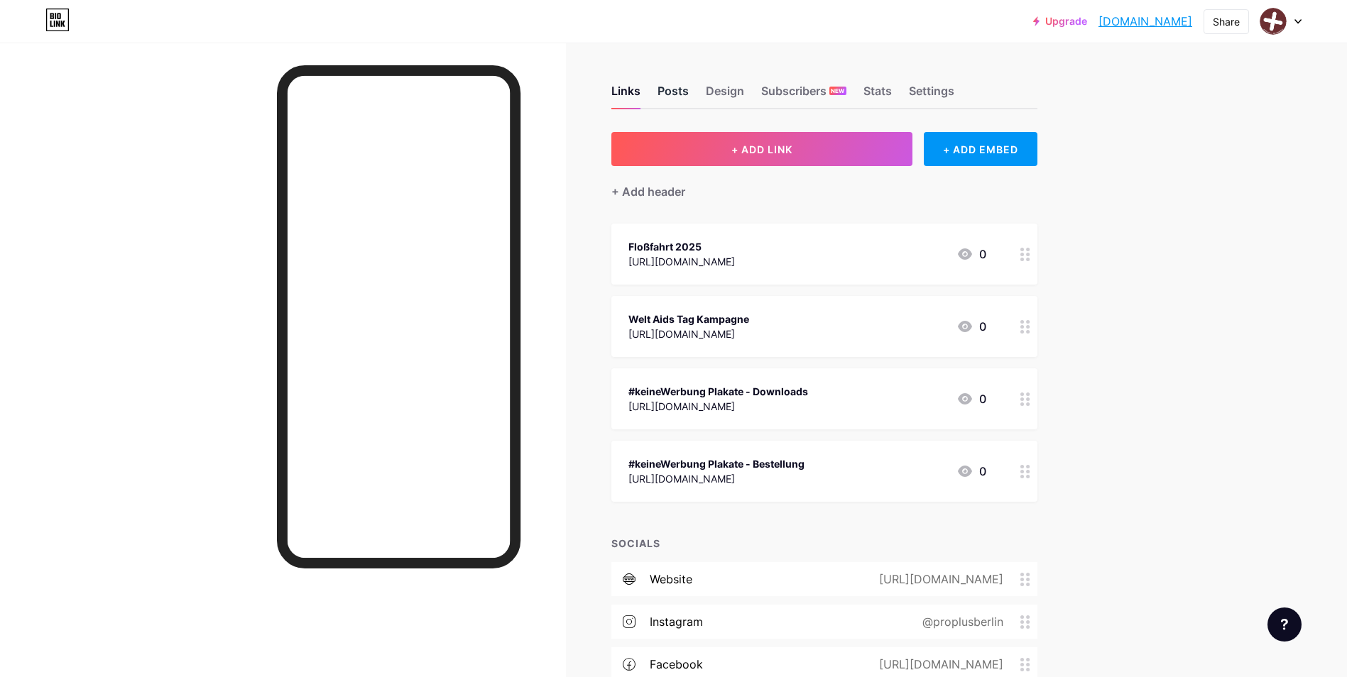
click at [682, 89] on div "Posts" at bounding box center [673, 95] width 31 height 26
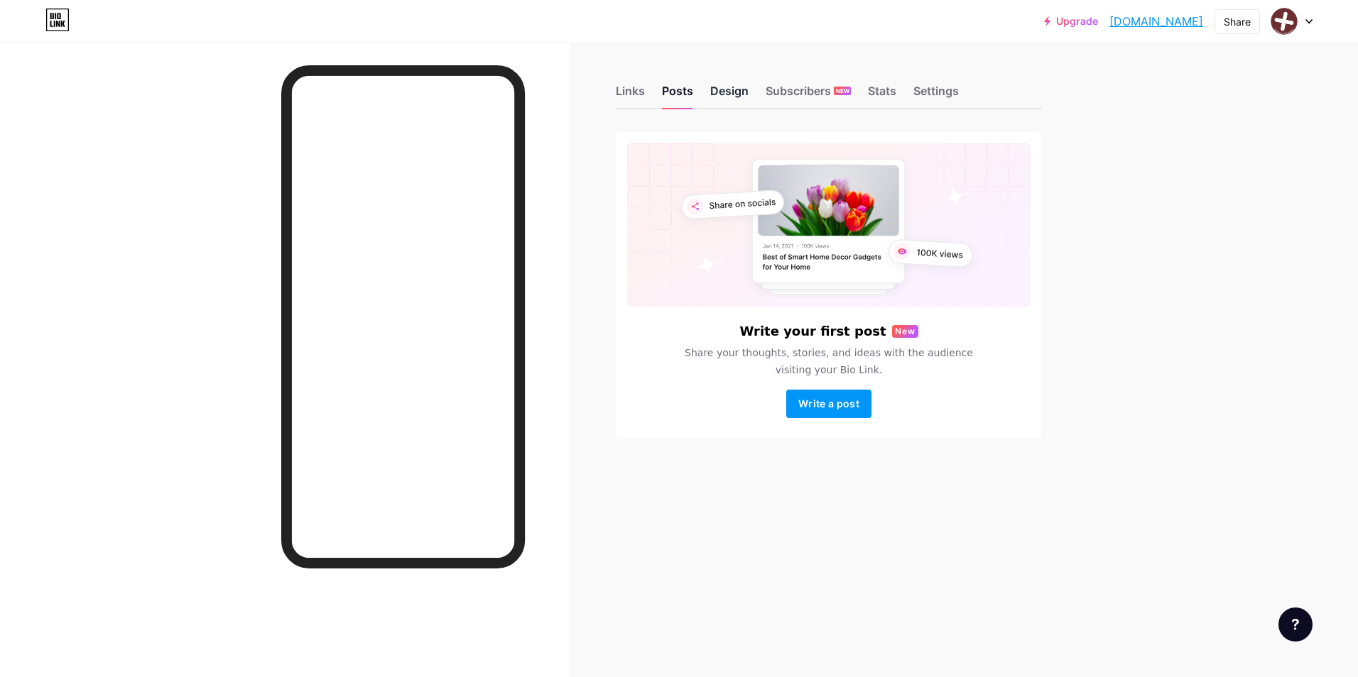
click at [739, 104] on div "Design" at bounding box center [729, 95] width 38 height 26
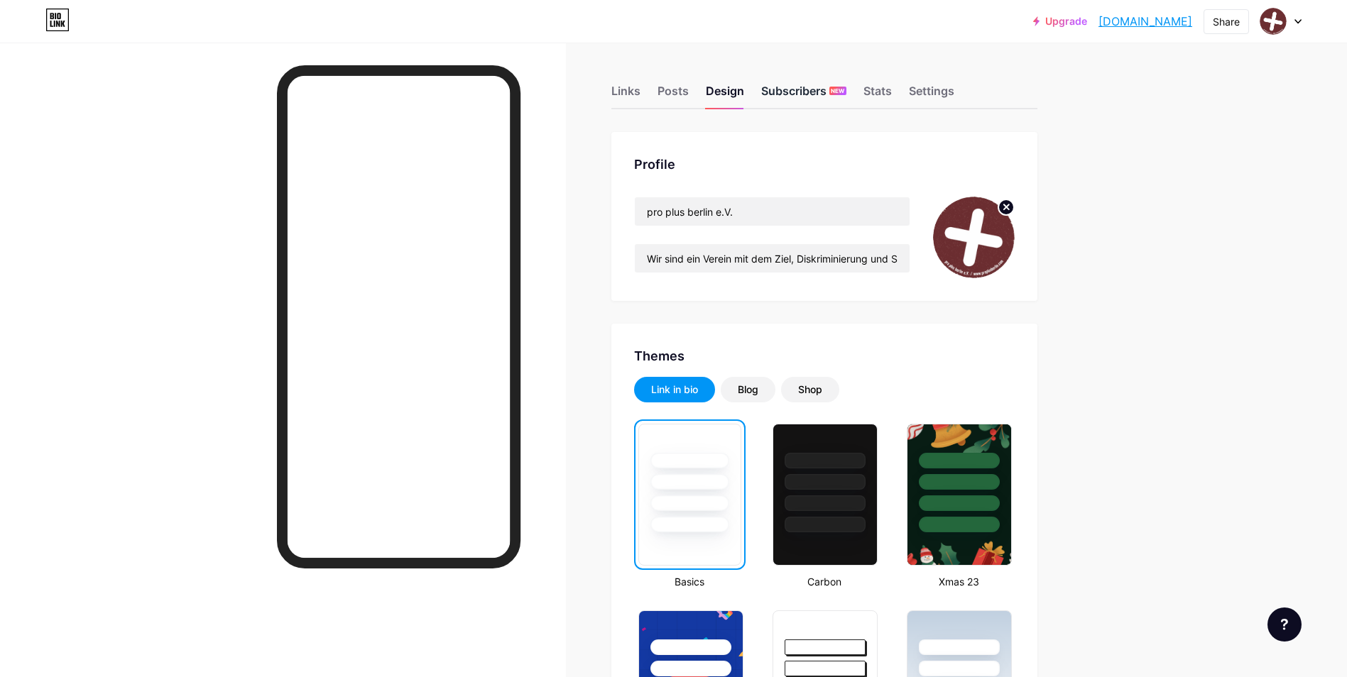
click at [806, 89] on div "Subscribers NEW" at bounding box center [803, 95] width 85 height 26
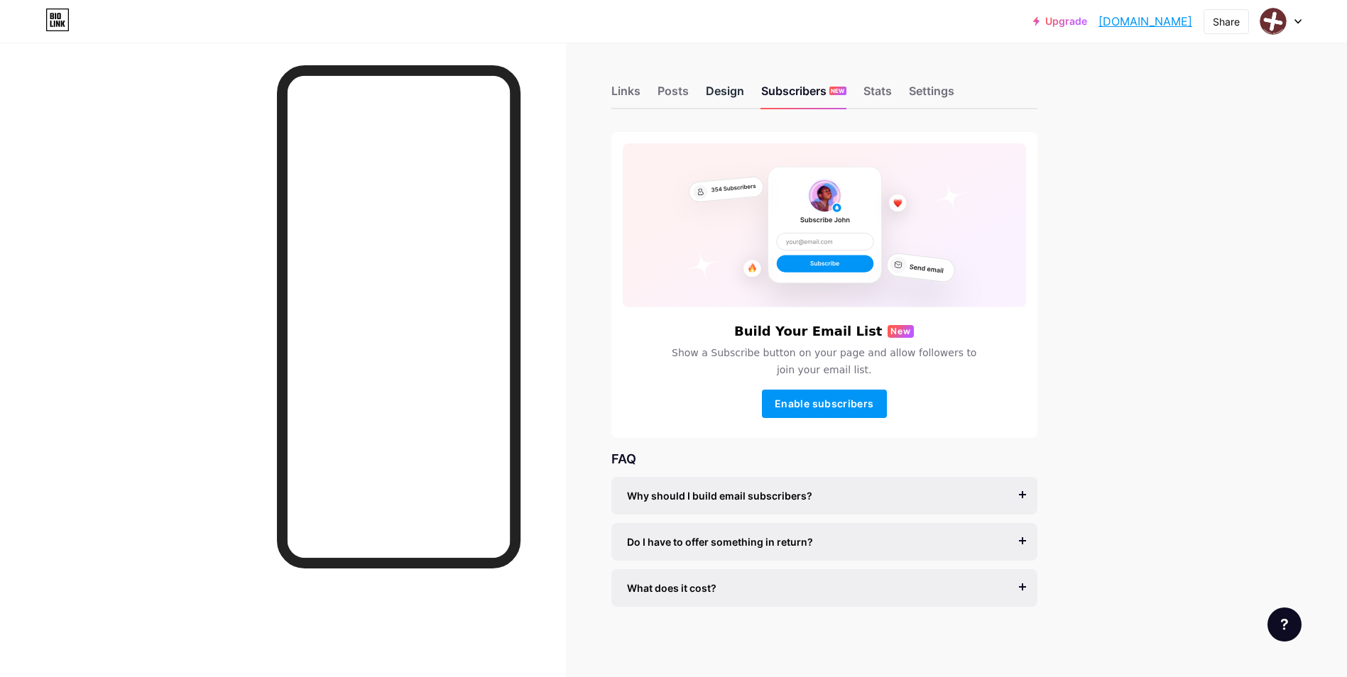
click at [718, 98] on div "Design" at bounding box center [725, 95] width 38 height 26
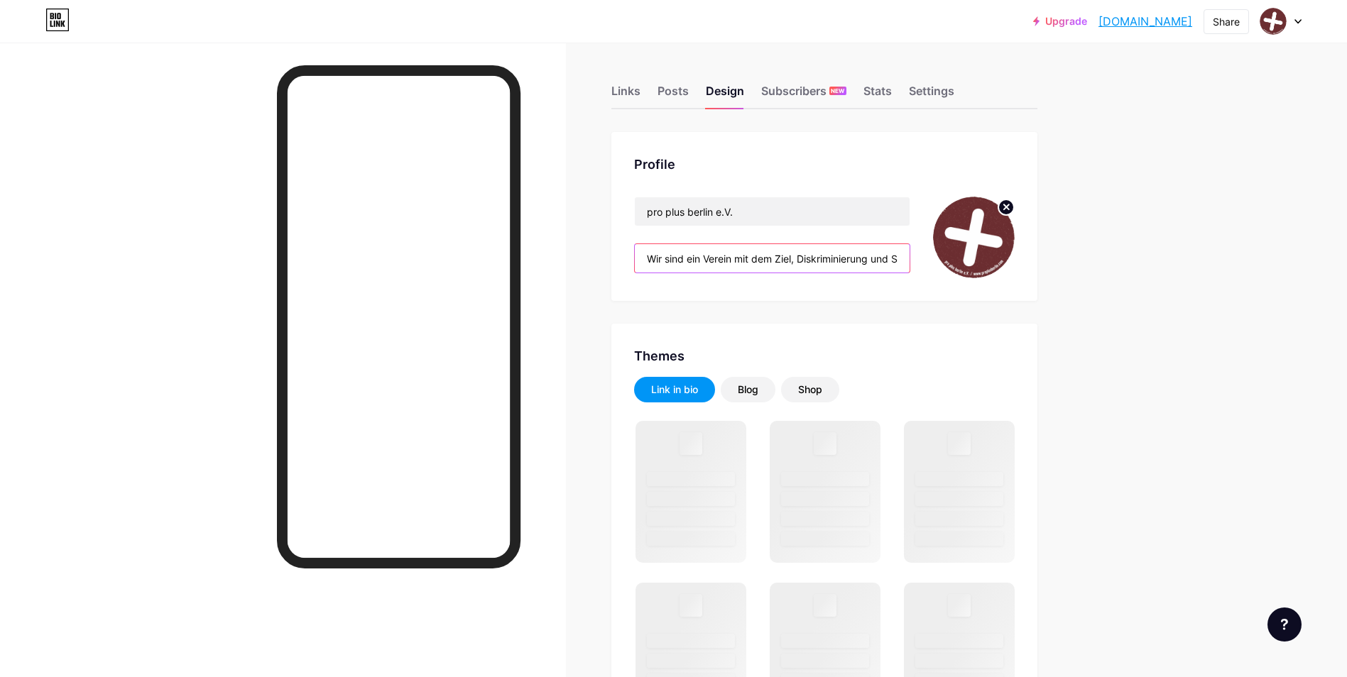
click at [726, 259] on input "Wir sind ein Verein mit dem Ziel, Diskriminierung und Stigmatisierung von [MEDI…" at bounding box center [772, 258] width 275 height 28
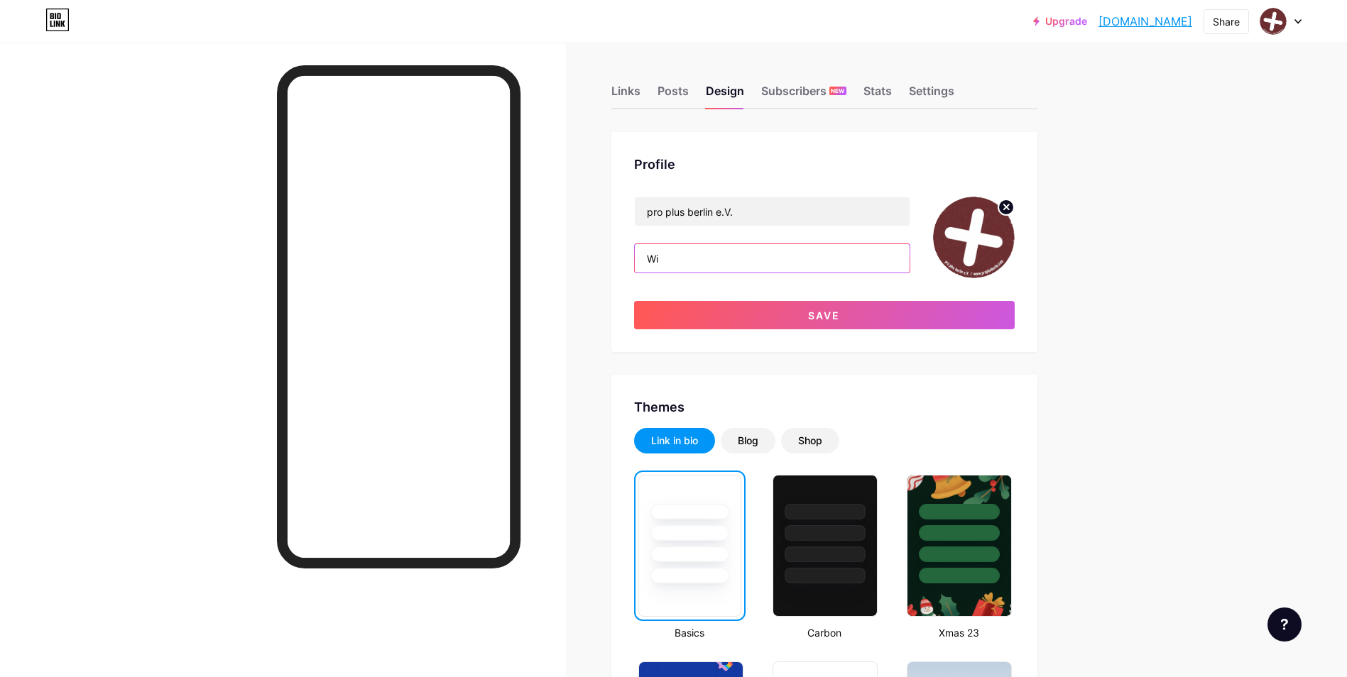
type input "W"
type input "Wir beenden Diskiminierung von [MEDICAL_DATA] positiven Menschen."
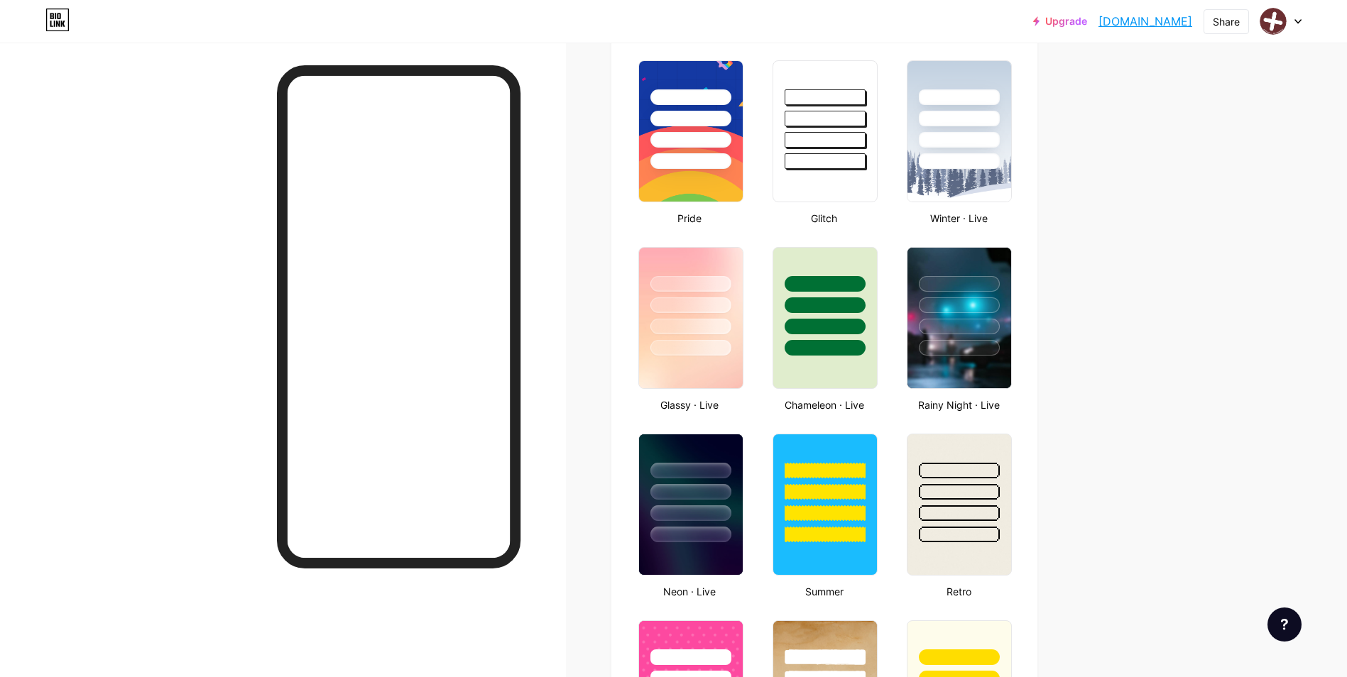
scroll to position [9, 0]
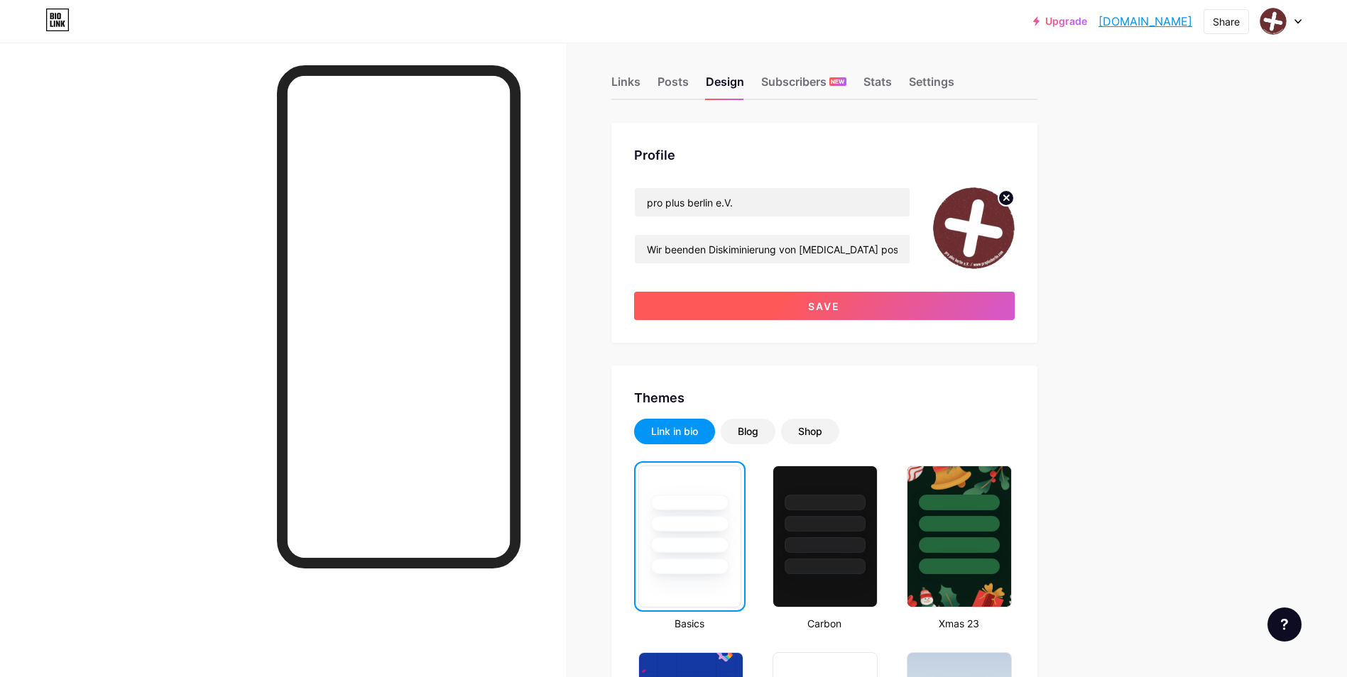
click at [839, 313] on button "Save" at bounding box center [824, 306] width 381 height 28
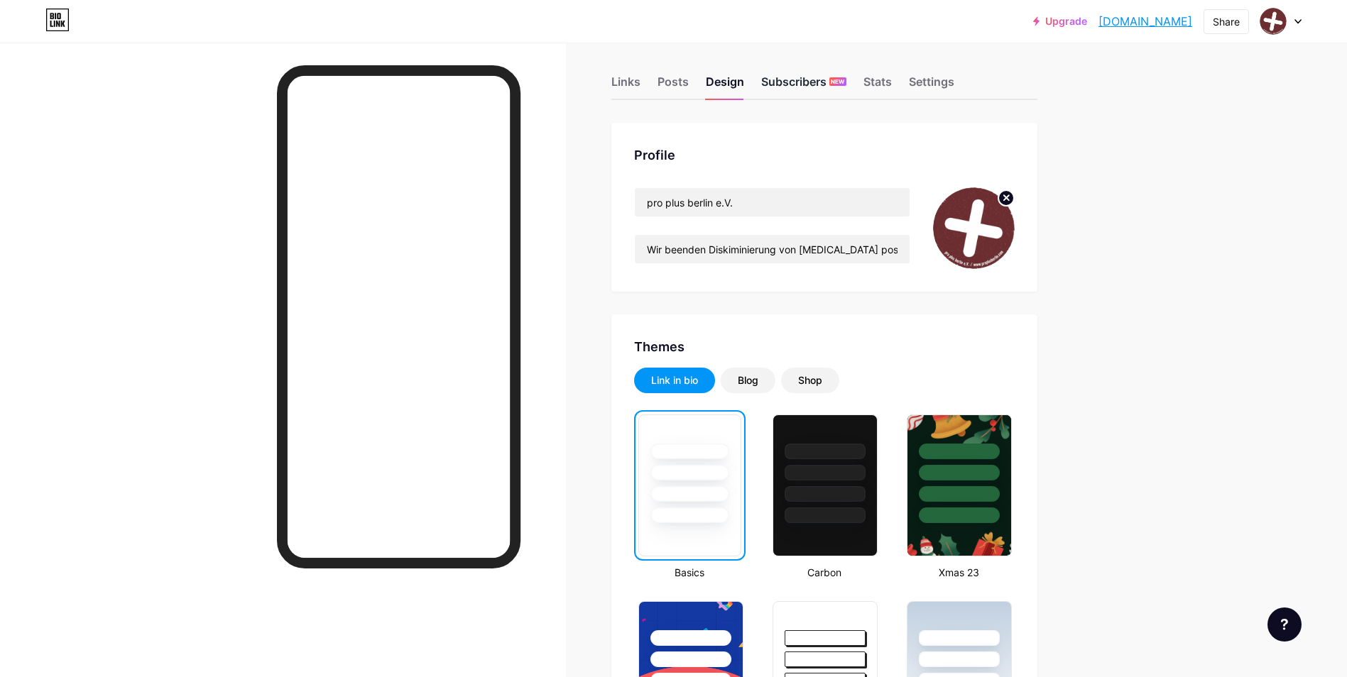
click at [808, 92] on div "Subscribers NEW" at bounding box center [803, 86] width 85 height 26
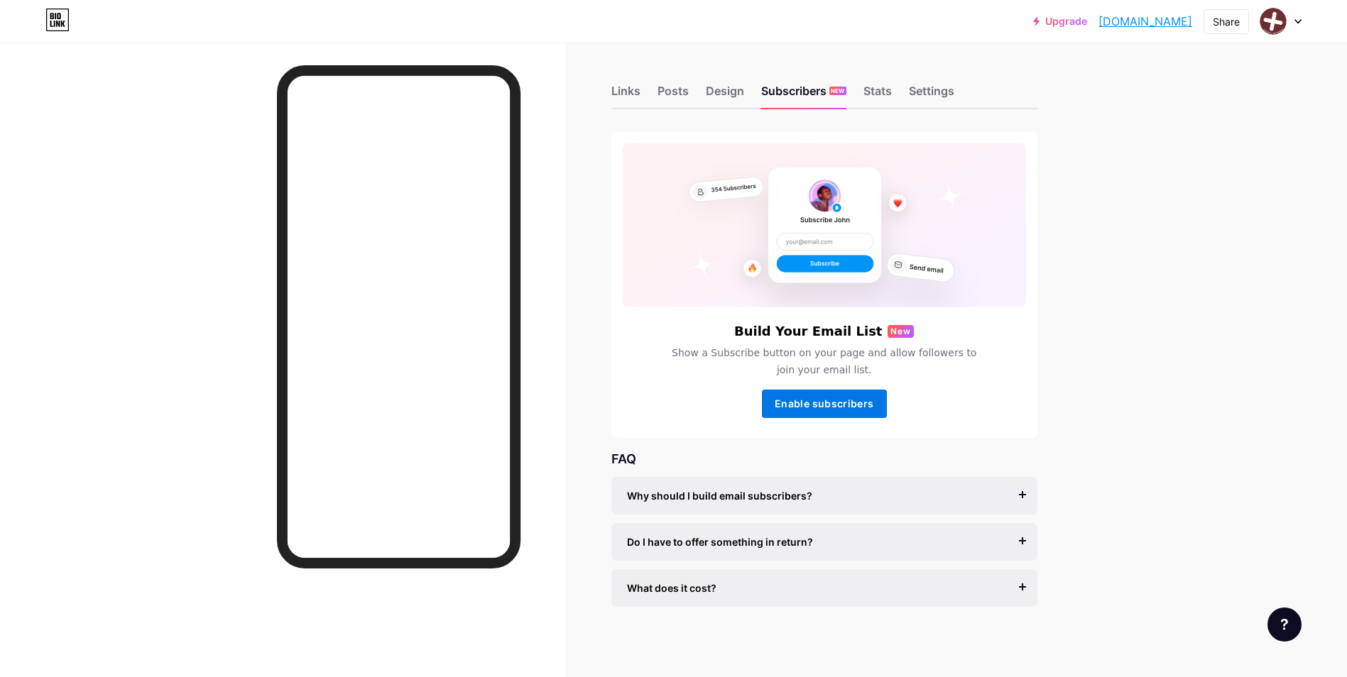
click at [829, 402] on span "Enable subscribers" at bounding box center [824, 404] width 99 height 12
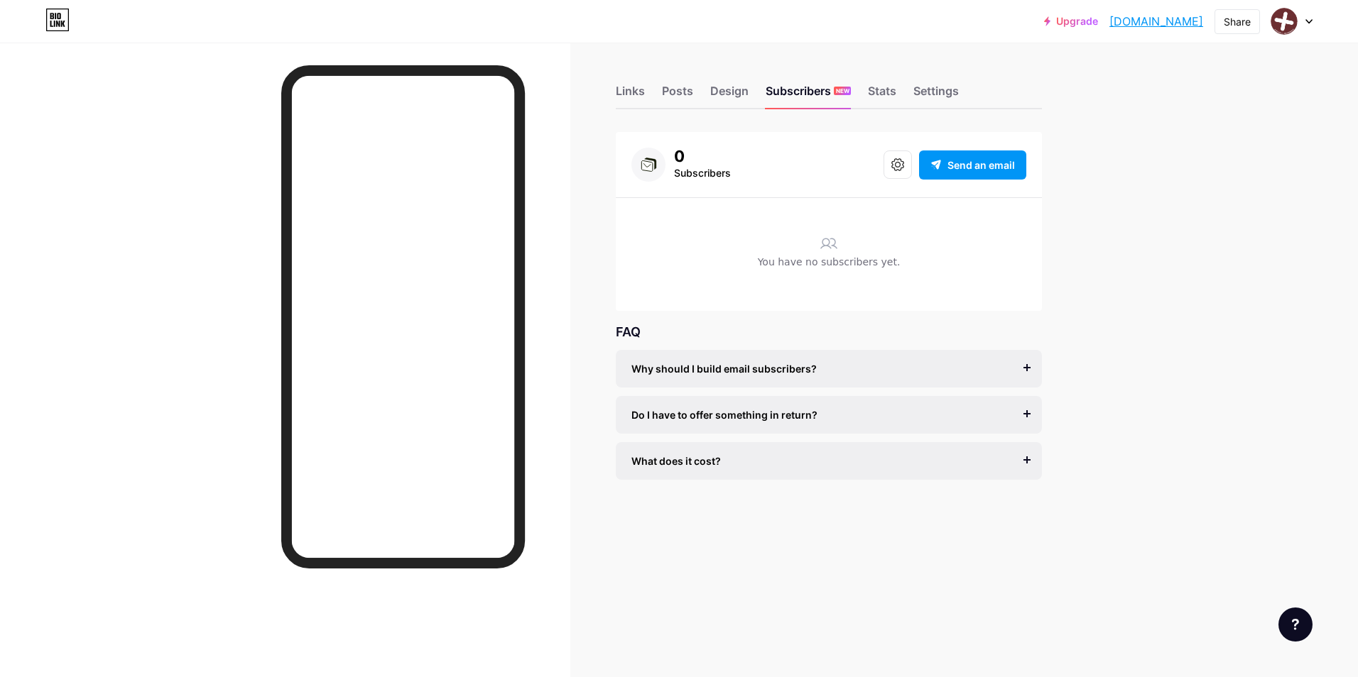
click at [941, 364] on div "Why should I build email subscribers?" at bounding box center [828, 368] width 395 height 15
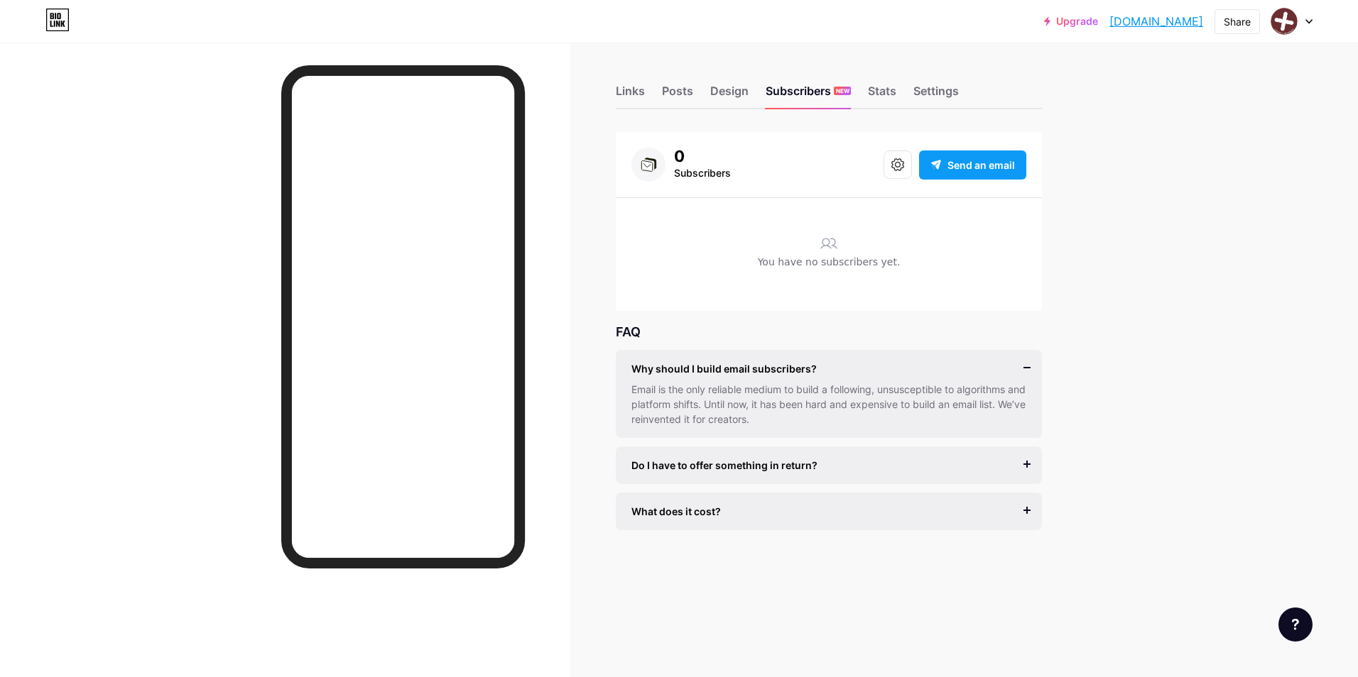
click at [919, 165] on div "Send an email" at bounding box center [972, 165] width 107 height 29
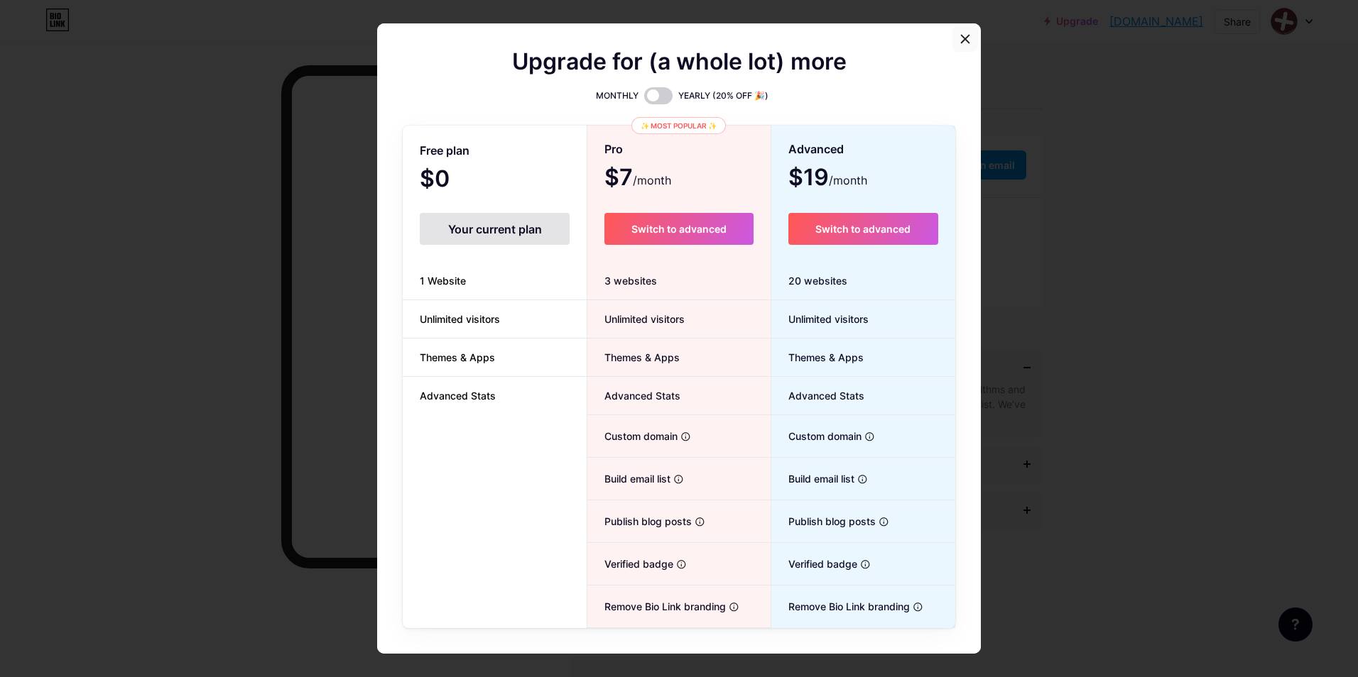
click at [961, 38] on icon at bounding box center [965, 40] width 8 height 8
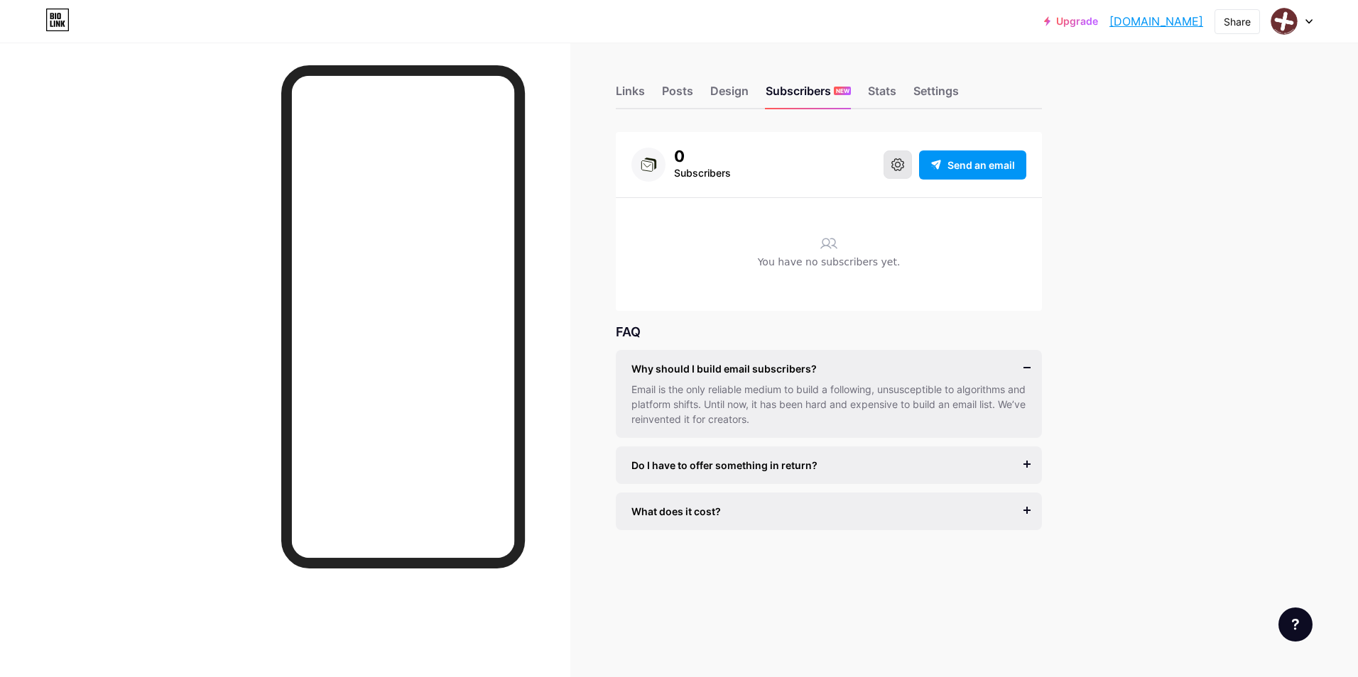
click at [898, 165] on icon at bounding box center [897, 164] width 13 height 13
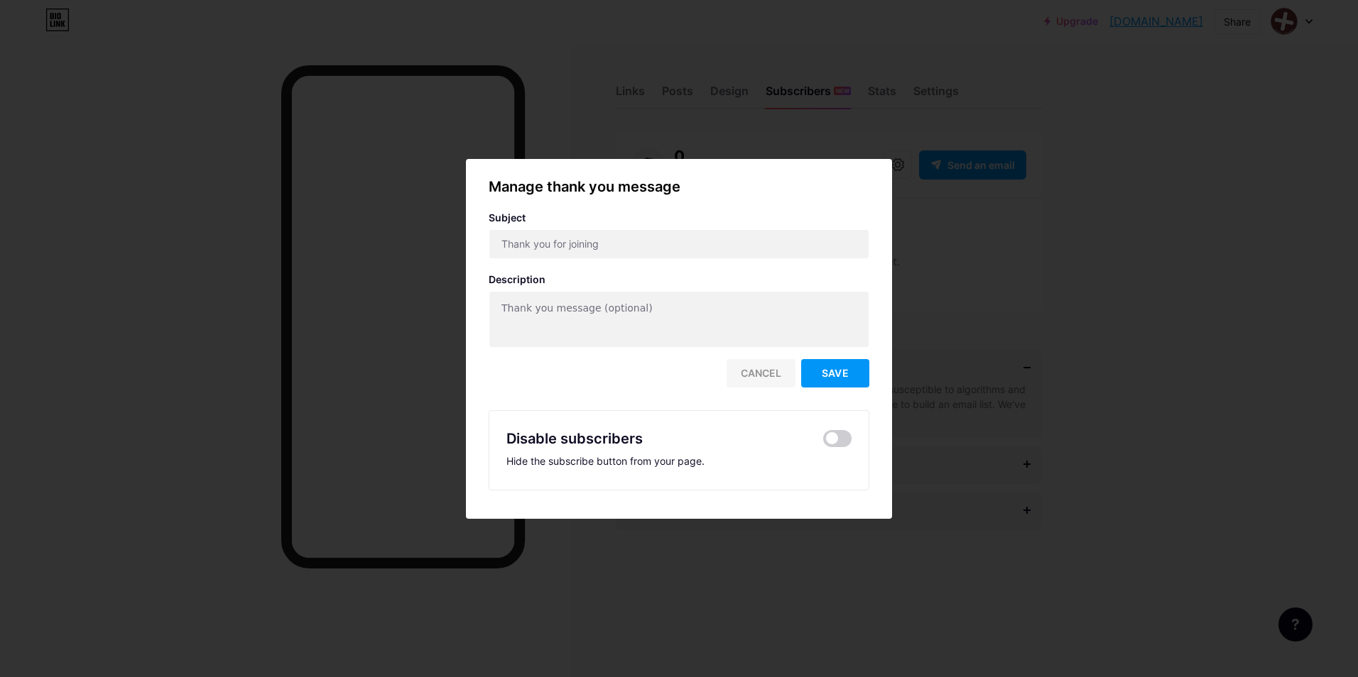
click at [783, 371] on div "Cancel" at bounding box center [760, 373] width 69 height 28
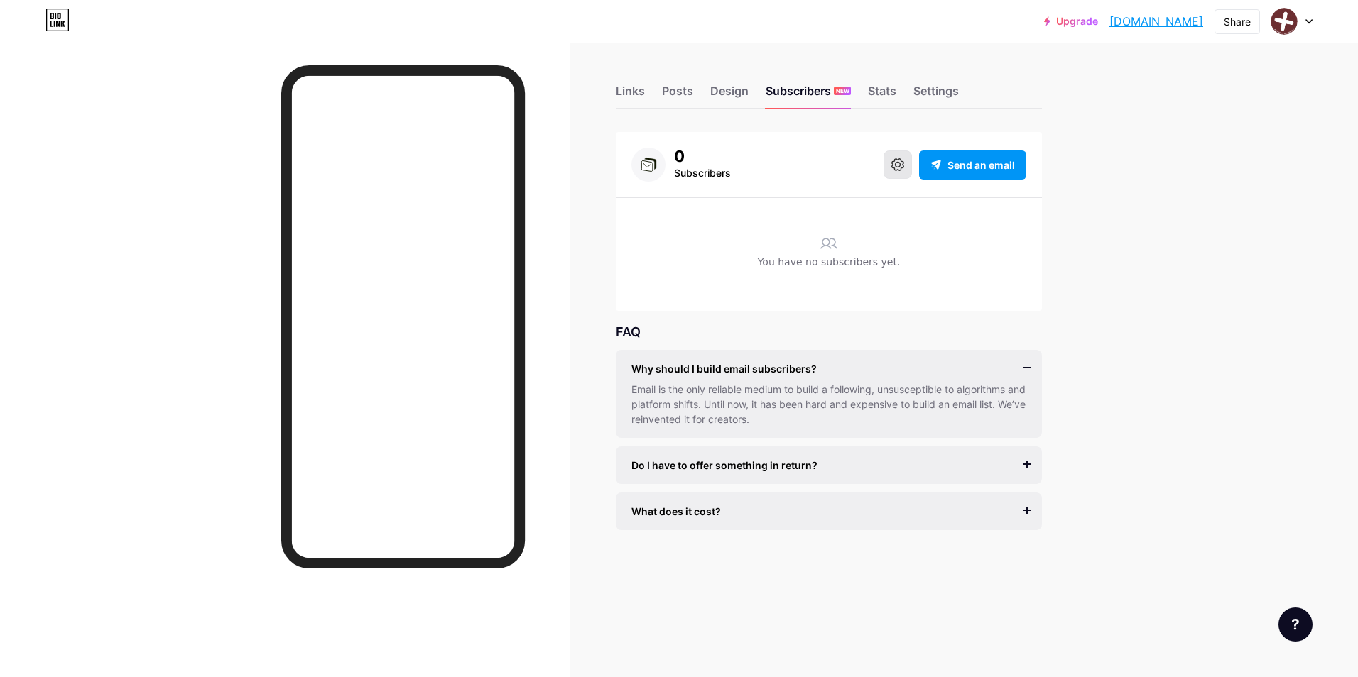
click at [905, 157] on button at bounding box center [897, 165] width 28 height 28
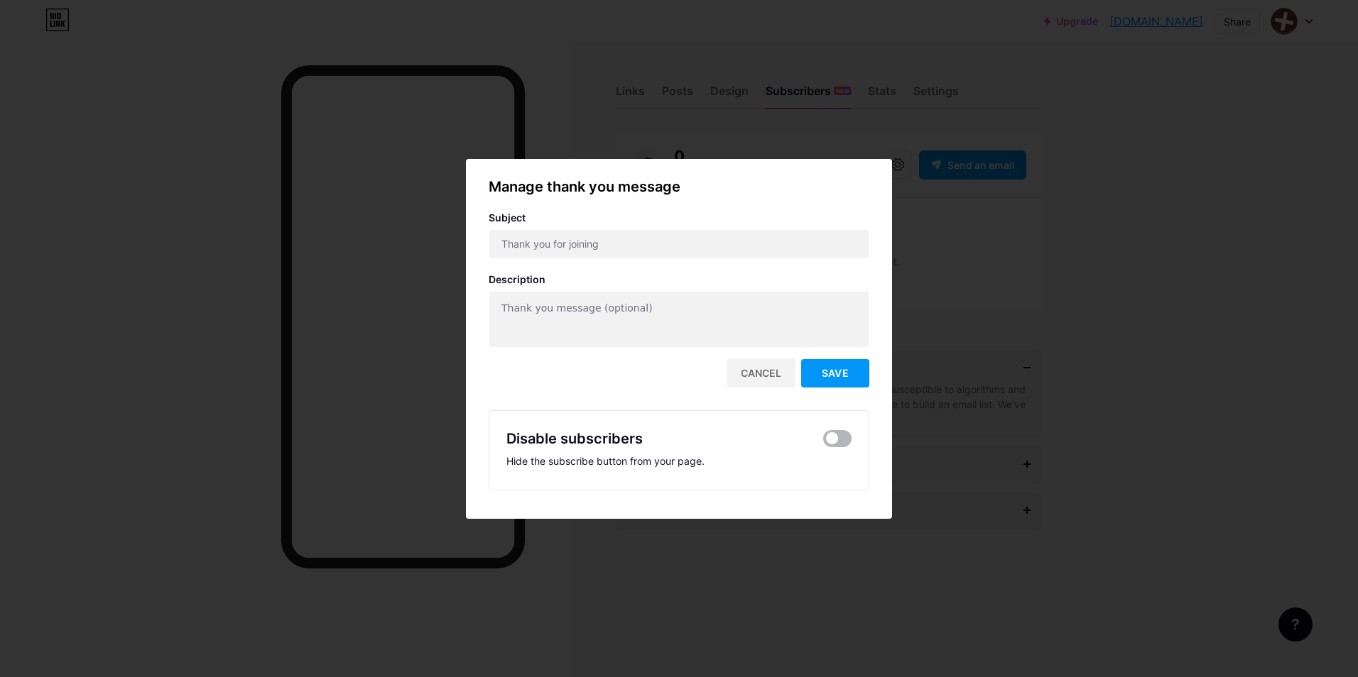
click at [837, 436] on span at bounding box center [837, 438] width 28 height 17
click at [823, 442] on input "checkbox" at bounding box center [823, 442] width 0 height 0
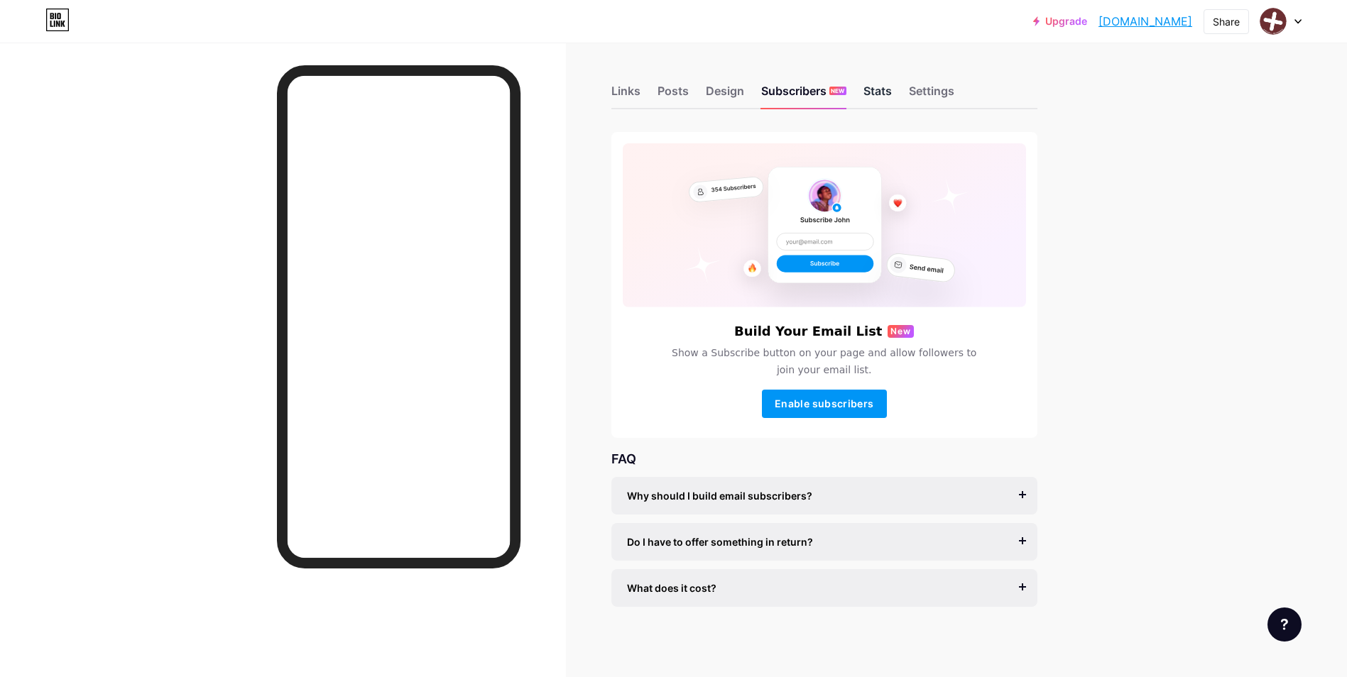
click at [891, 85] on div "Stats" at bounding box center [877, 95] width 28 height 26
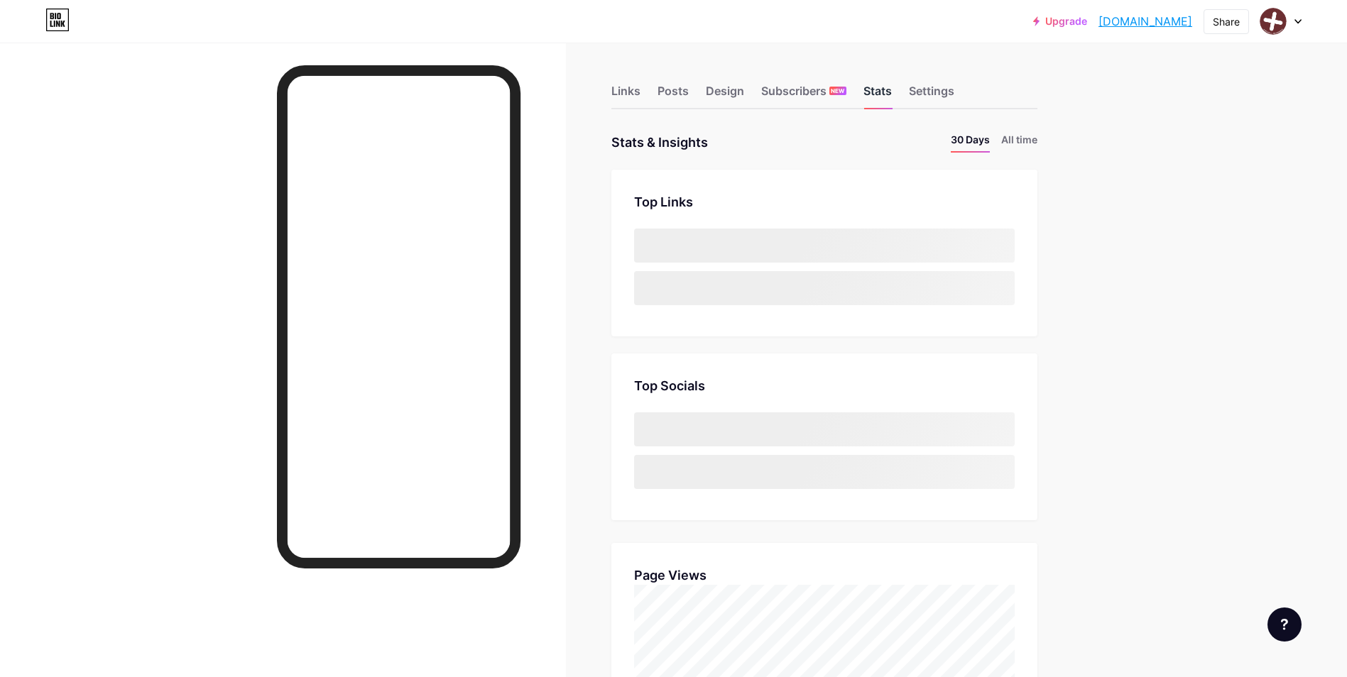
scroll to position [677, 1347]
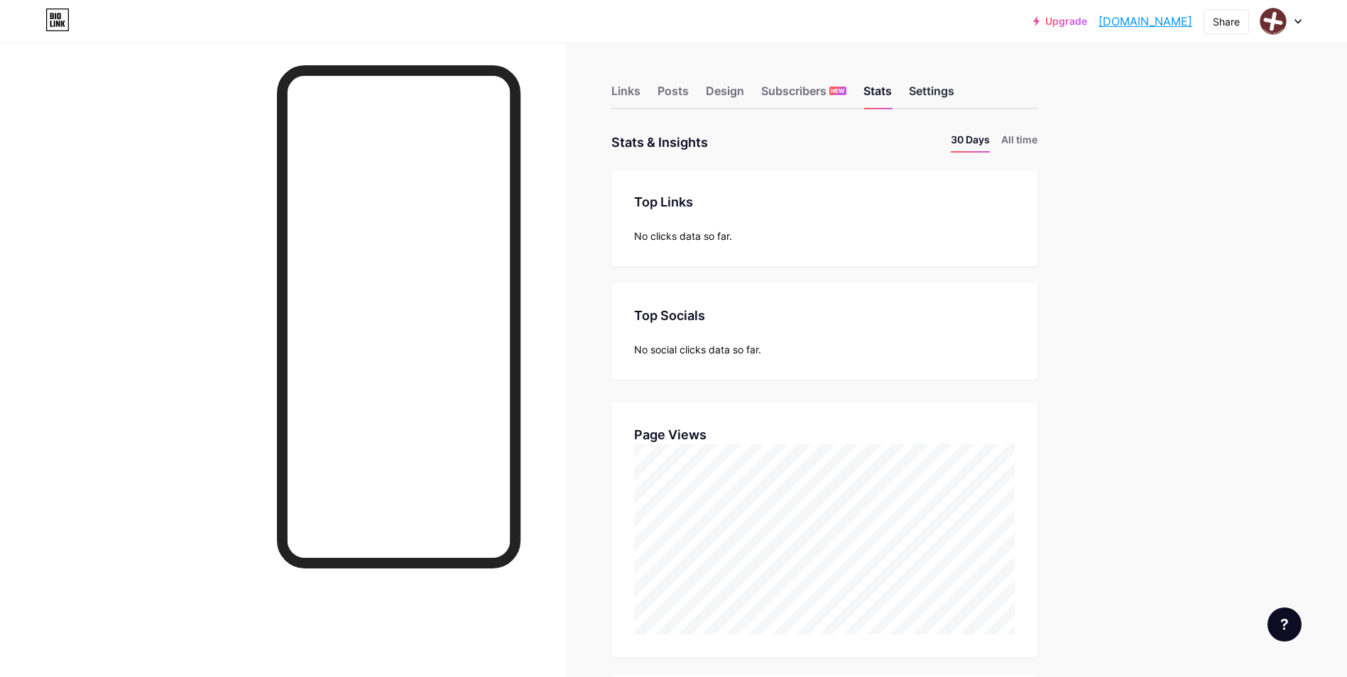
click at [942, 93] on div "Settings" at bounding box center [931, 95] width 45 height 26
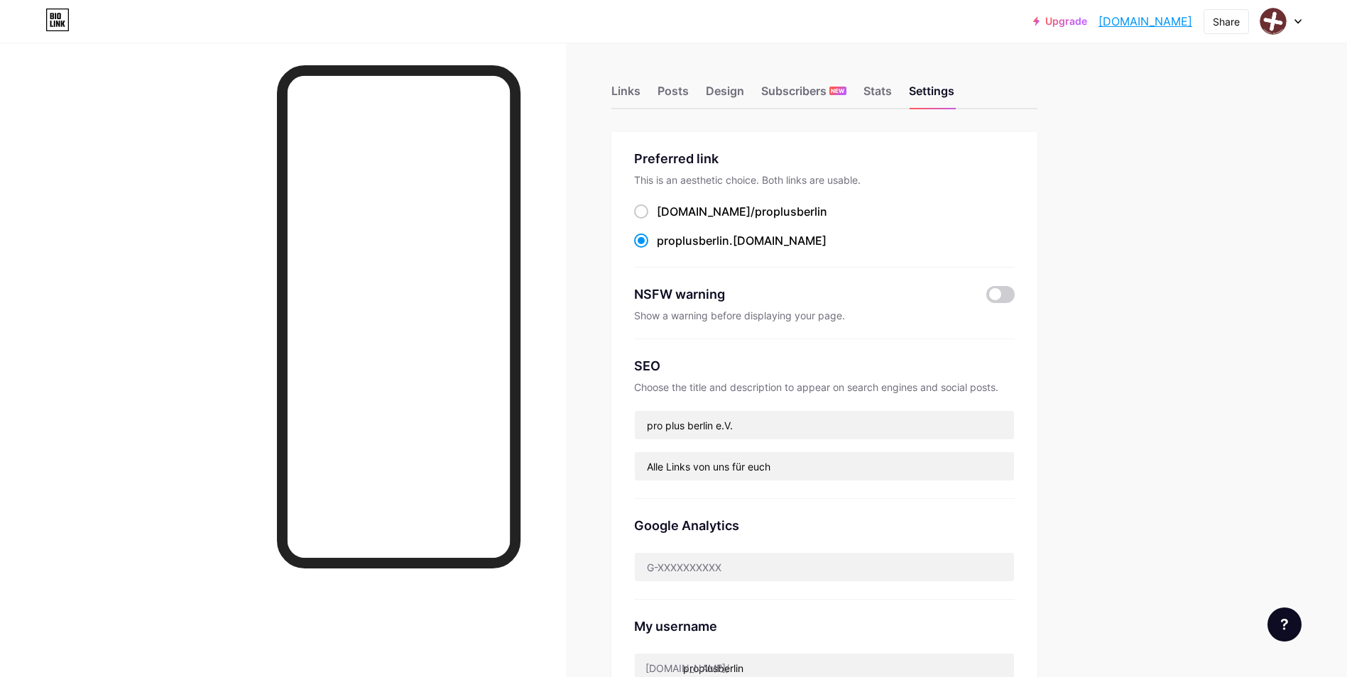
click at [1142, 388] on div "Upgrade proplusberlin.b... [DOMAIN_NAME] Share Switch accounts pro plus berlin …" at bounding box center [673, 556] width 1347 height 1112
click at [1295, 21] on icon at bounding box center [1297, 21] width 7 height 5
click at [1200, 93] on div "[DOMAIN_NAME]/proplusberlin" at bounding box center [1220, 98] width 109 height 11
